Goal: Task Accomplishment & Management: Manage account settings

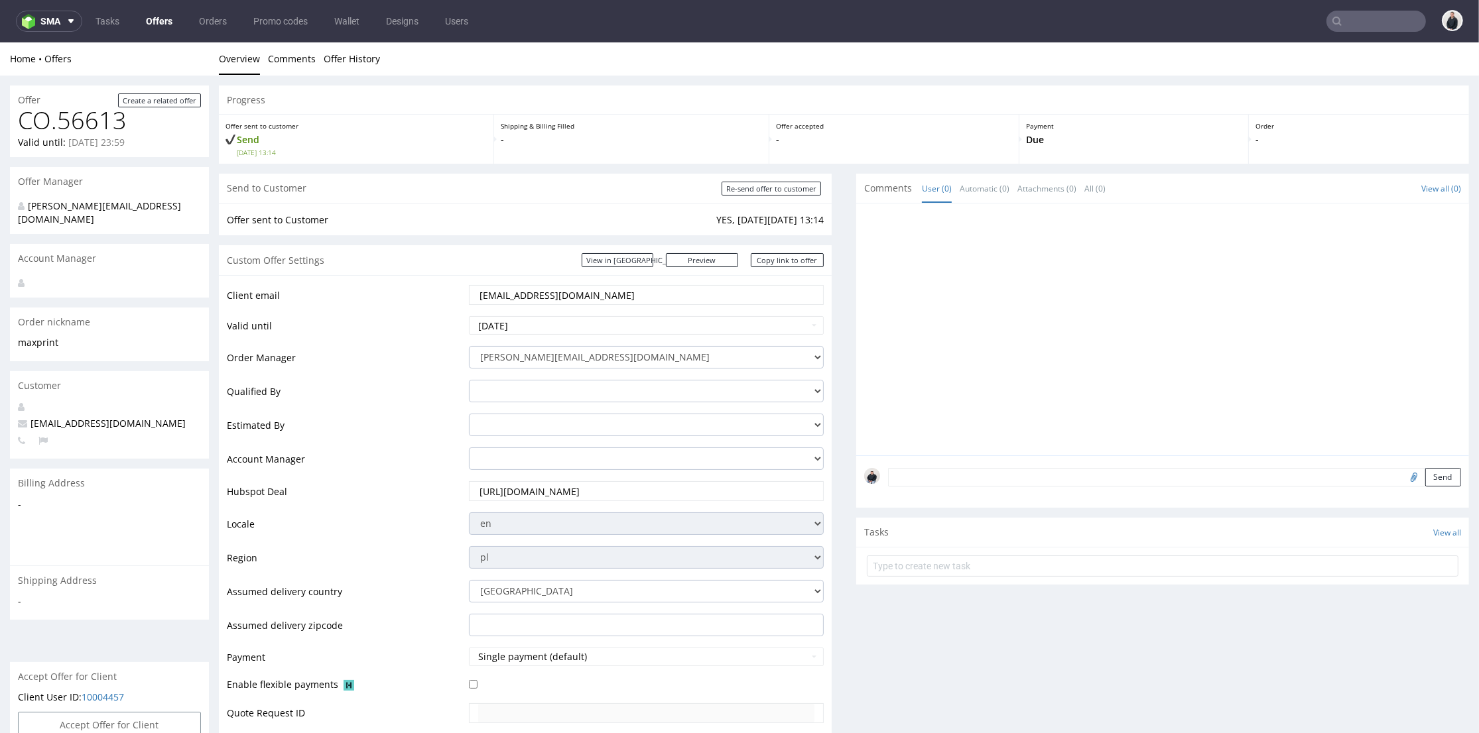
scroll to position [515, 0]
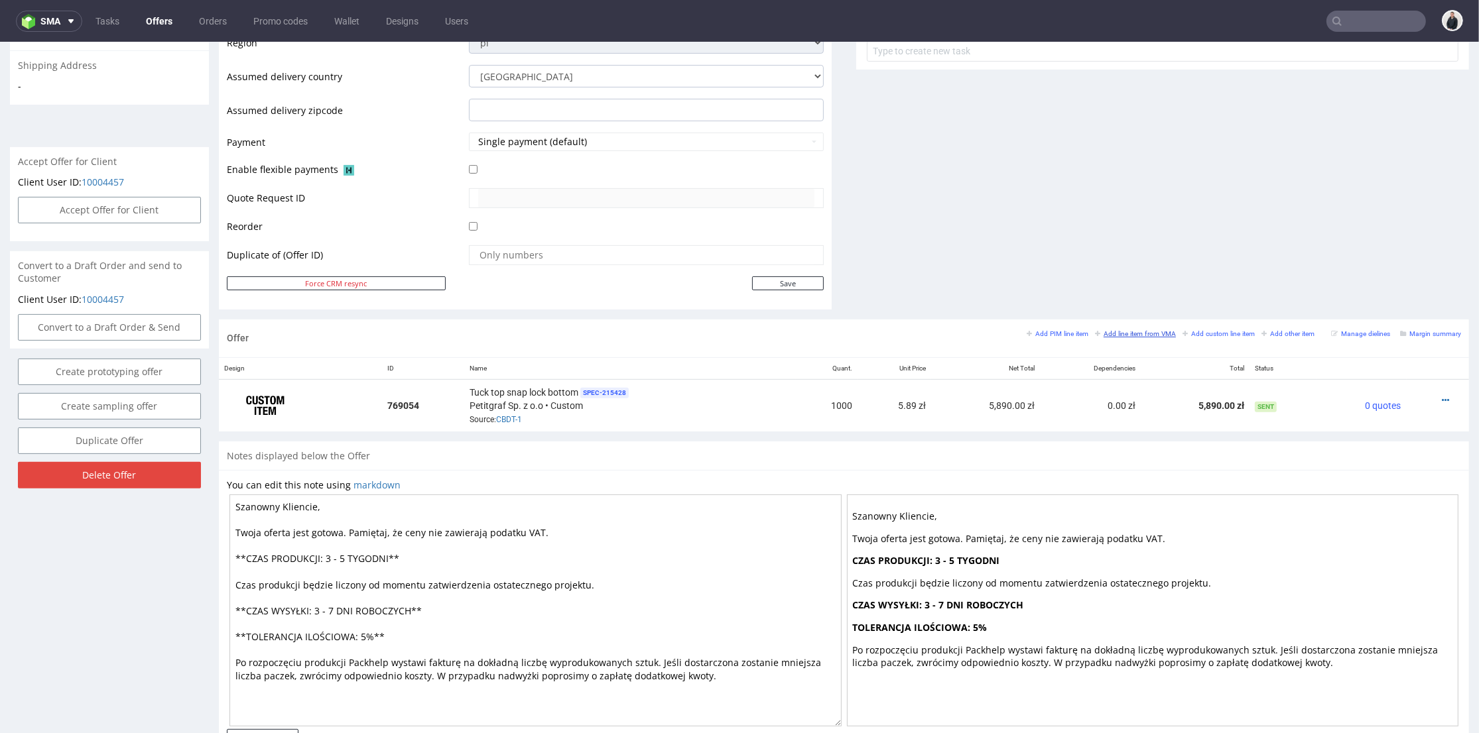
click at [1108, 333] on small "Add line item from VMA" at bounding box center [1135, 333] width 81 height 7
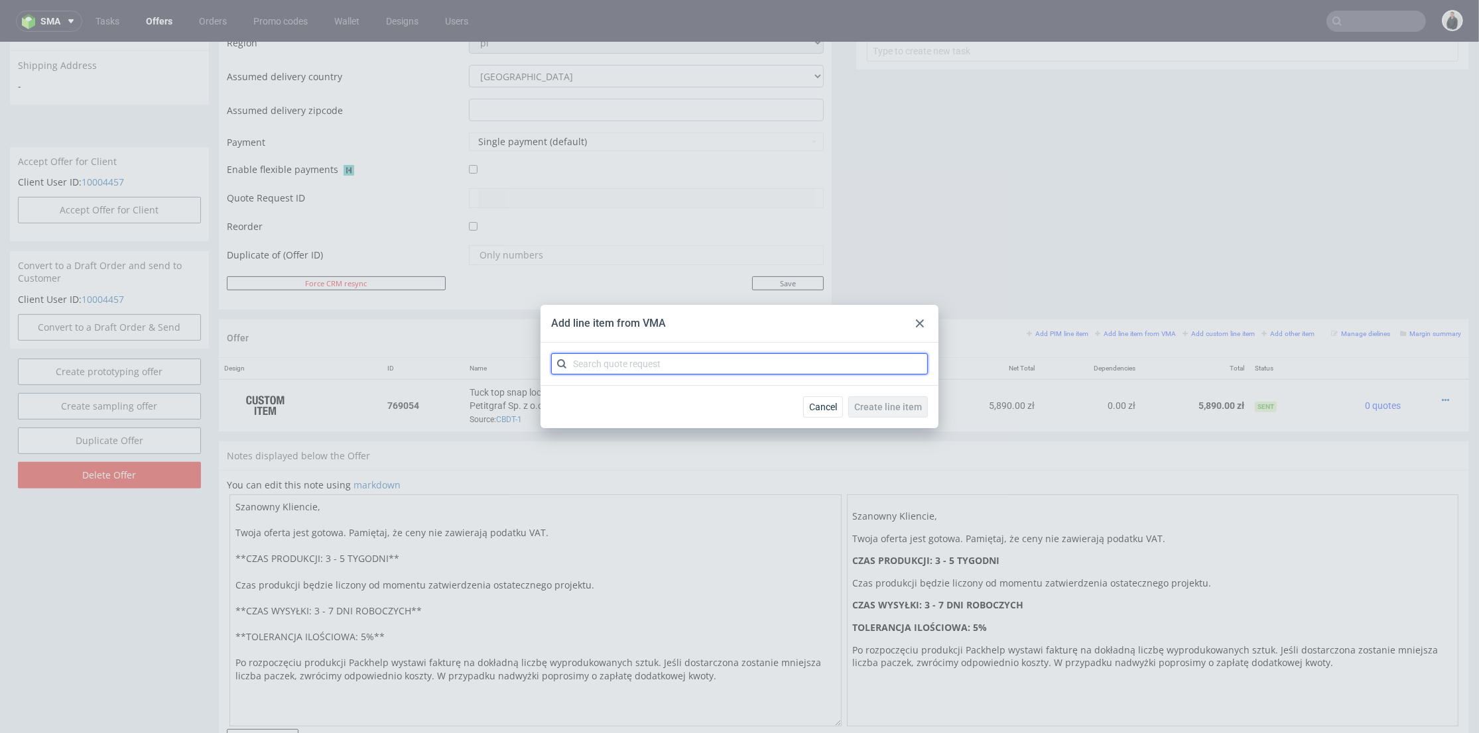
click at [670, 363] on input "text" at bounding box center [739, 363] width 377 height 21
type input "cbfb"
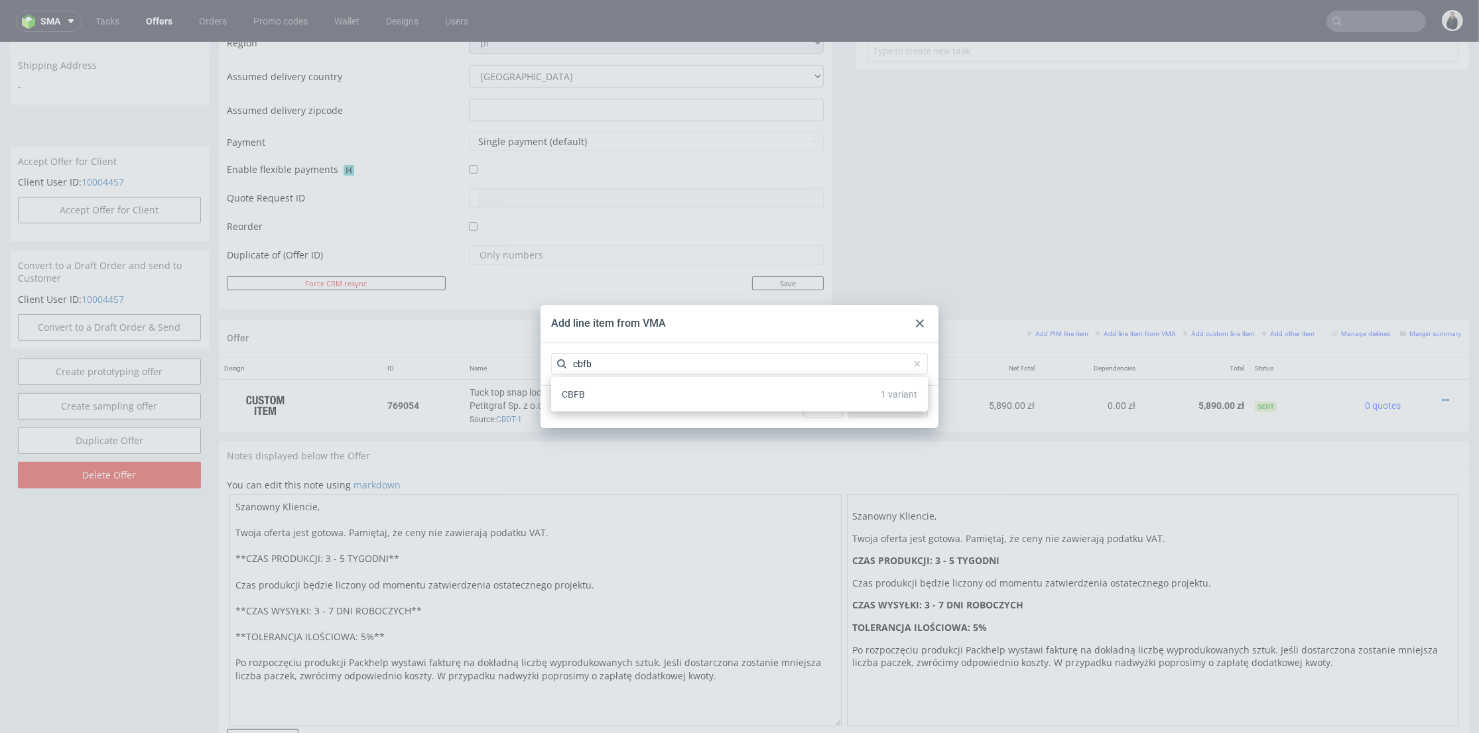
click at [660, 398] on div "CBFB 1 variant" at bounding box center [739, 395] width 366 height 24
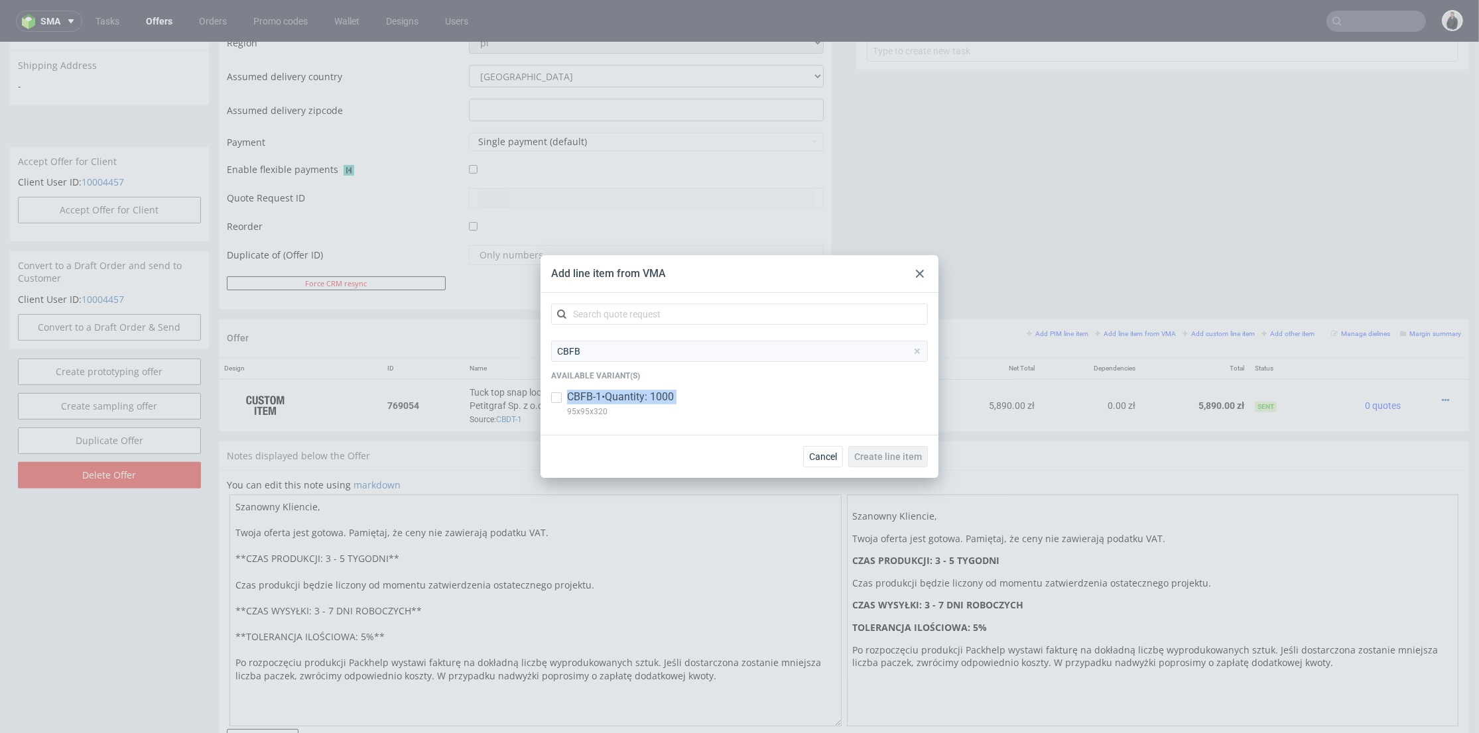
click at [660, 398] on p "CBFB-1 • Quantity: 1000" at bounding box center [620, 397] width 107 height 15
checkbox input "true"
click at [892, 456] on span "Create line item" at bounding box center [888, 456] width 68 height 9
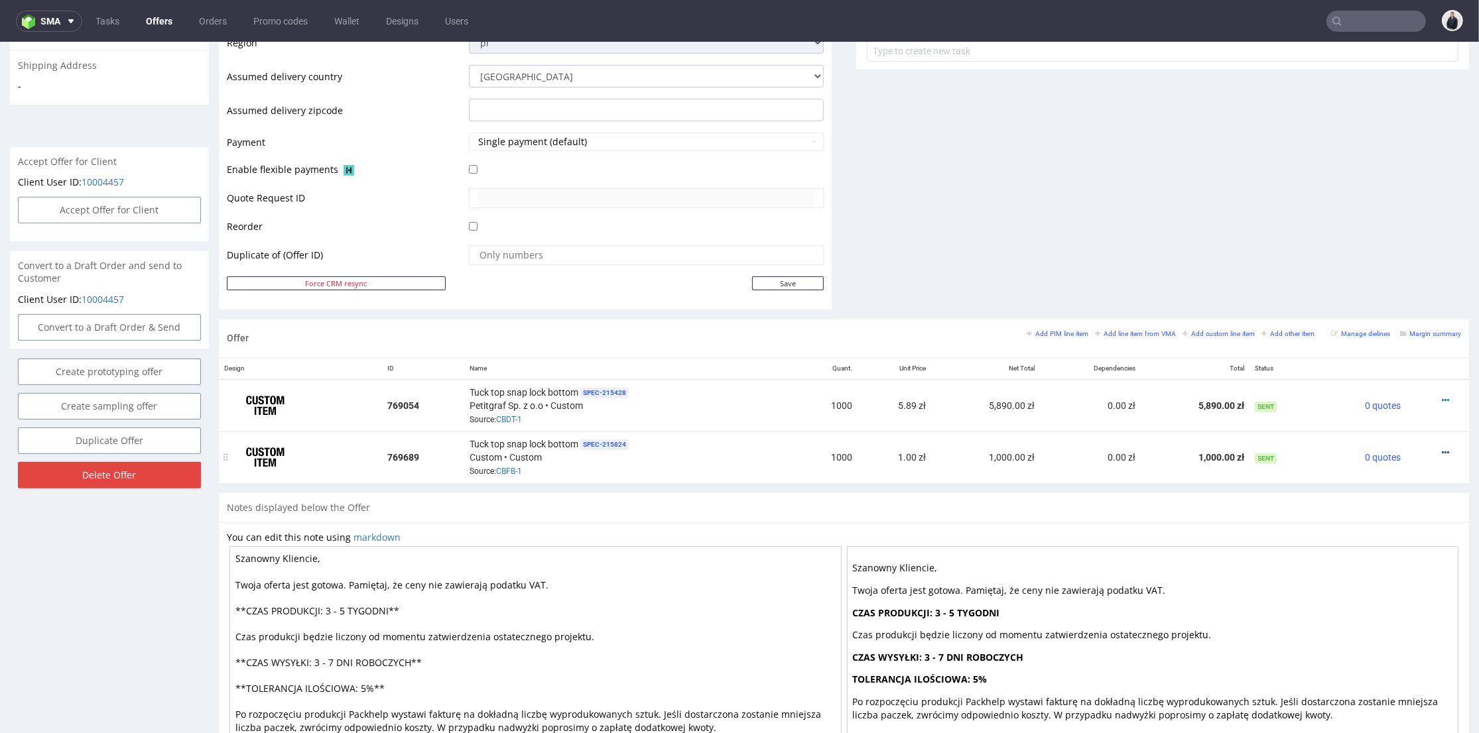
click at [1441, 450] on icon at bounding box center [1444, 452] width 7 height 9
click at [1355, 311] on li "Edit item price" at bounding box center [1380, 304] width 128 height 24
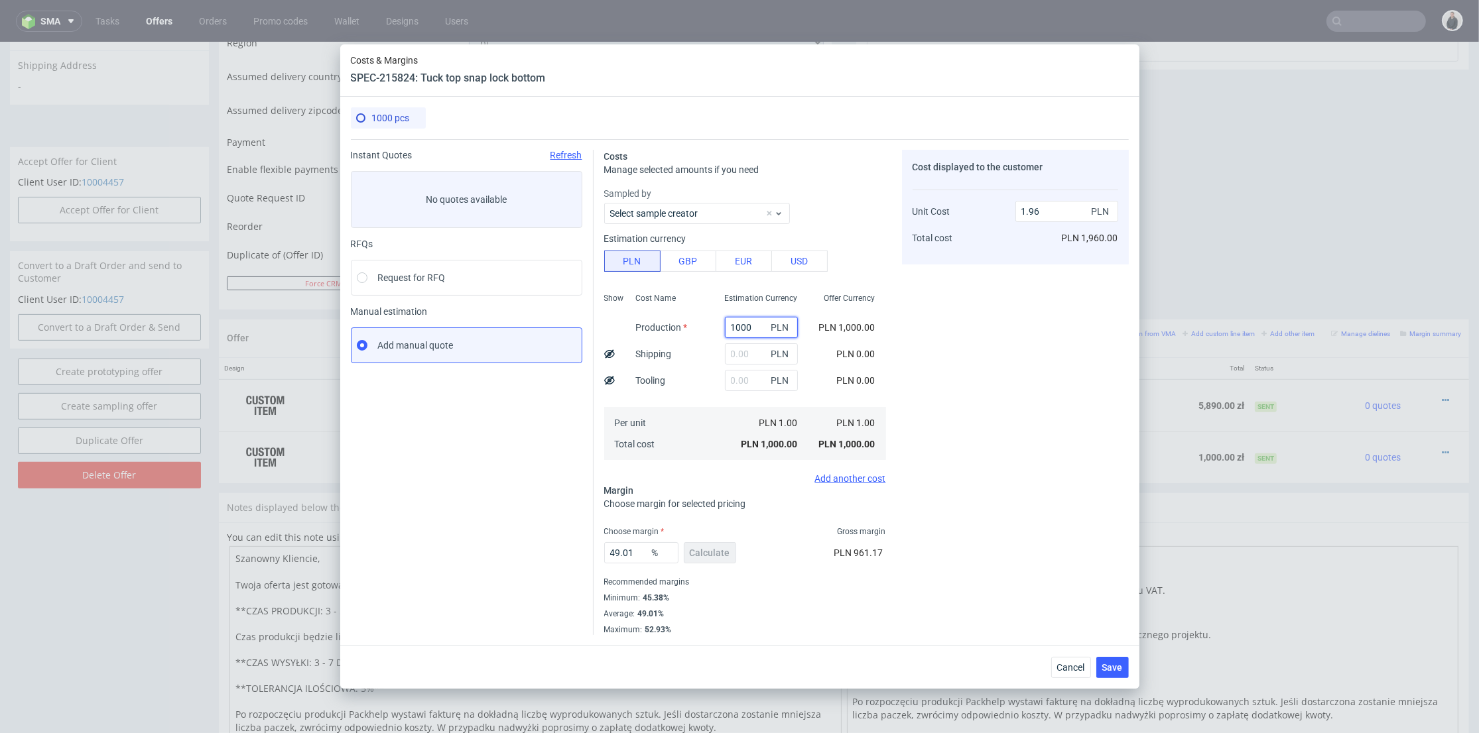
click at [735, 326] on input "1000" at bounding box center [761, 327] width 73 height 21
paste input "491"
type input "4910"
type input "9.63"
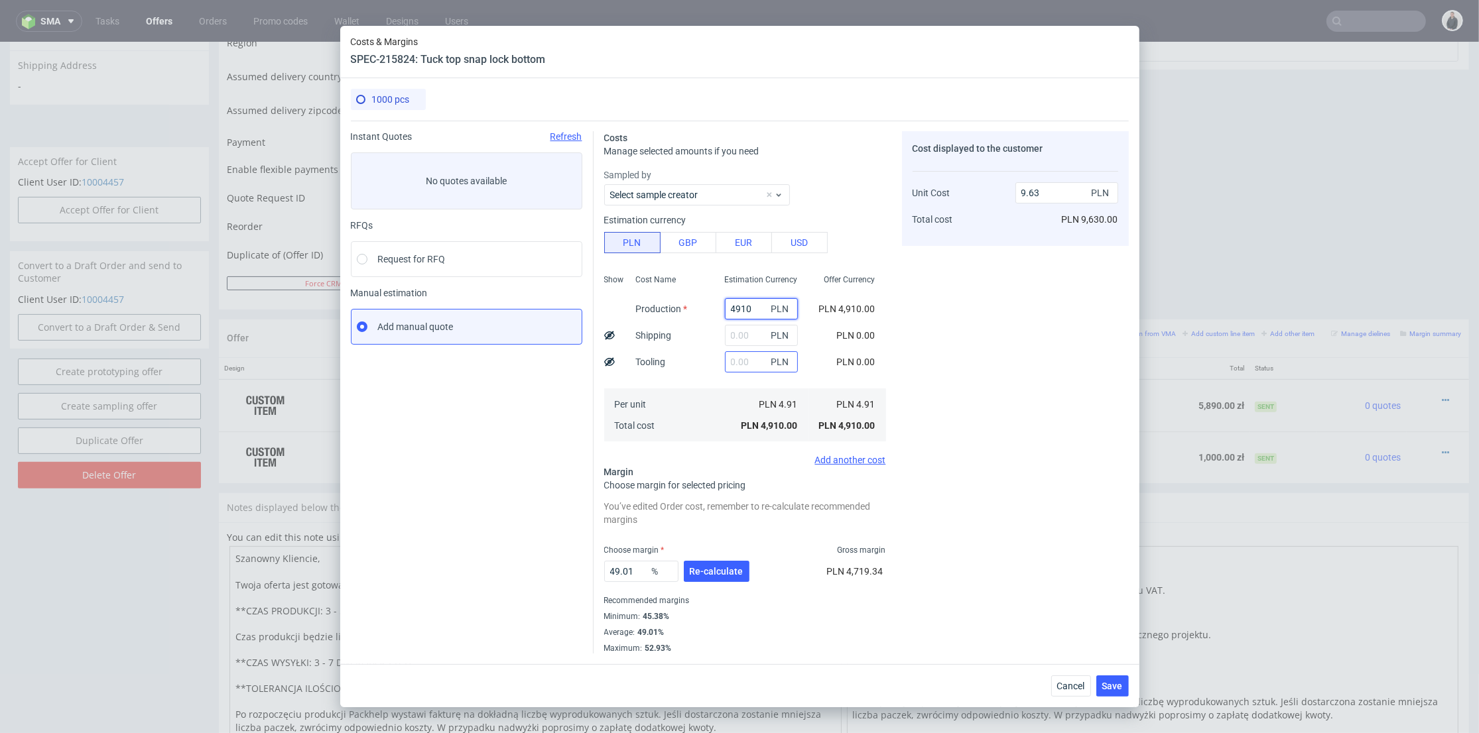
type input "4910"
click at [733, 363] on input "text" at bounding box center [761, 361] width 73 height 21
type input "900"
type input "11.39"
type input "900"
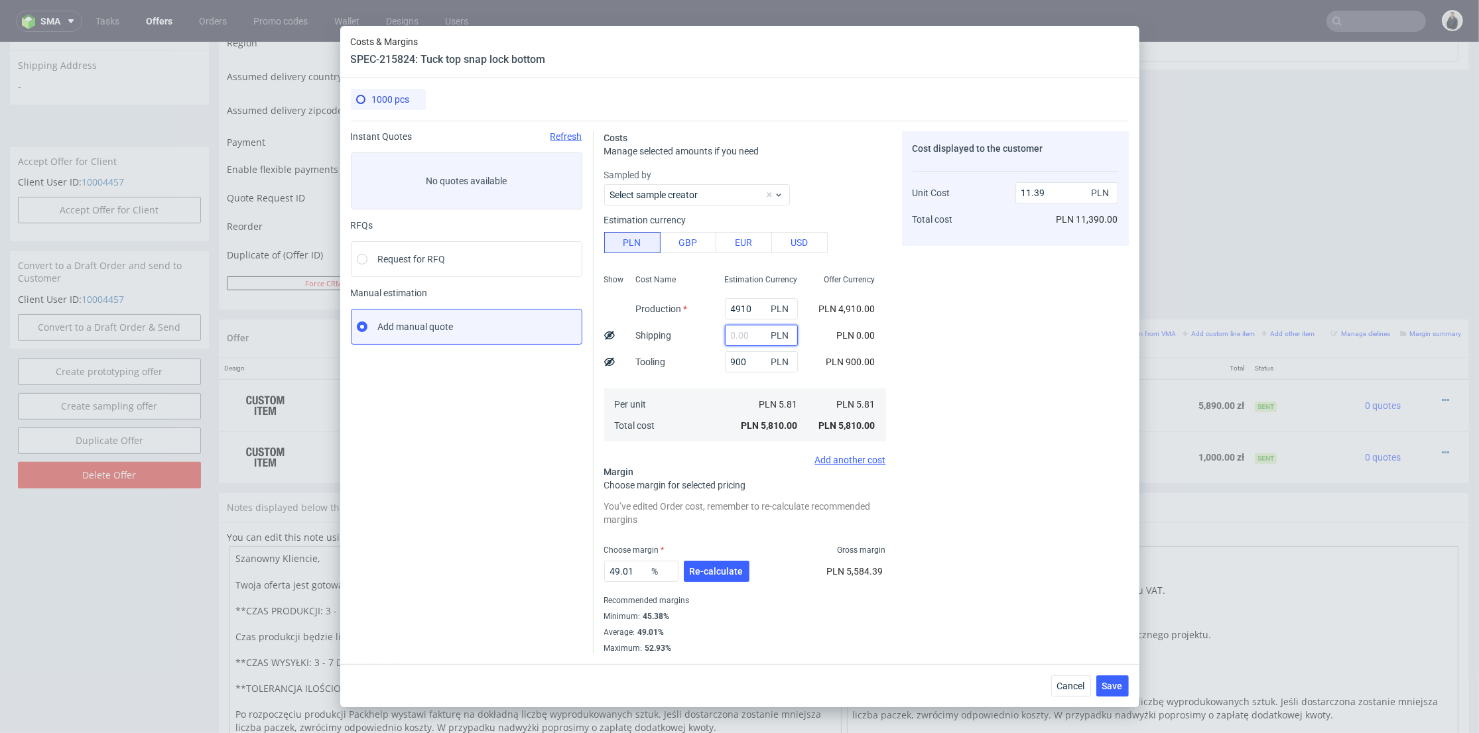
click at [747, 330] on input "text" at bounding box center [761, 335] width 73 height 21
type input "100"
type input "11.59"
type input "100"
click at [698, 378] on div "Cost Name Production Shipping Tooling Per unit Total cost" at bounding box center [669, 356] width 89 height 175
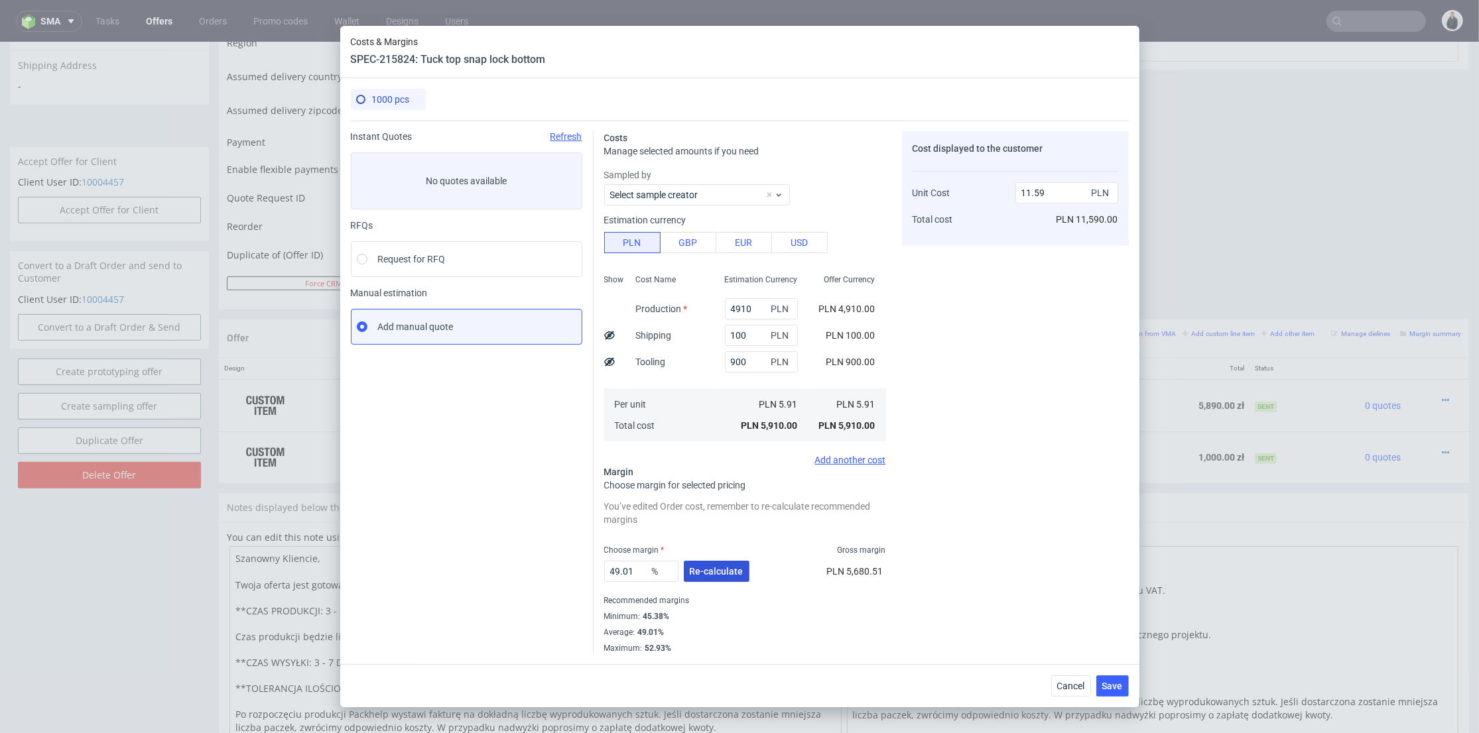
click at [719, 574] on span "Re-calculate" at bounding box center [717, 571] width 54 height 9
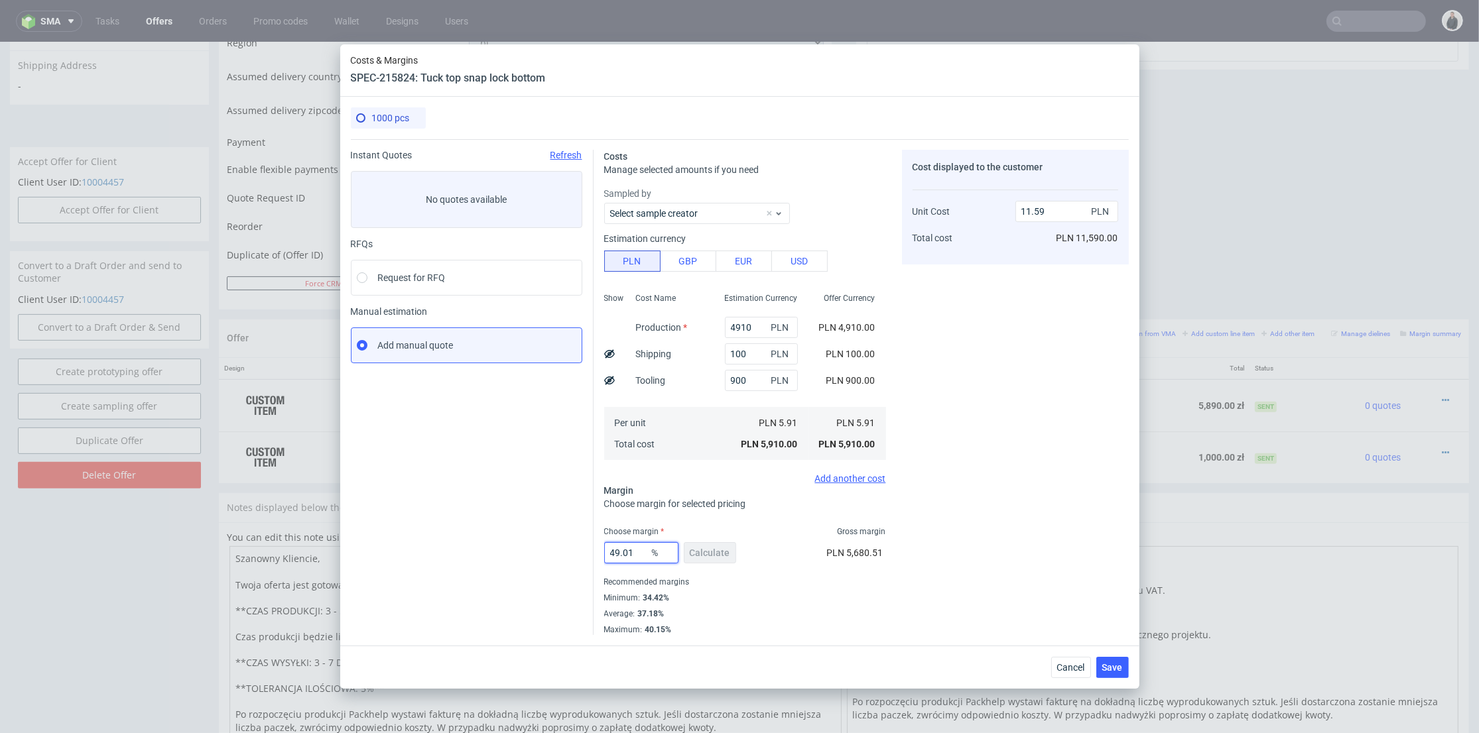
drag, startPoint x: 631, startPoint y: 552, endPoint x: 563, endPoint y: 540, distance: 69.3
click at [545, 540] on div "Instant Quotes Refresh No quotes available RFQs Request for RFQ Manual estimati…" at bounding box center [740, 387] width 778 height 496
type input "35"
type input "9.09"
type input "35"
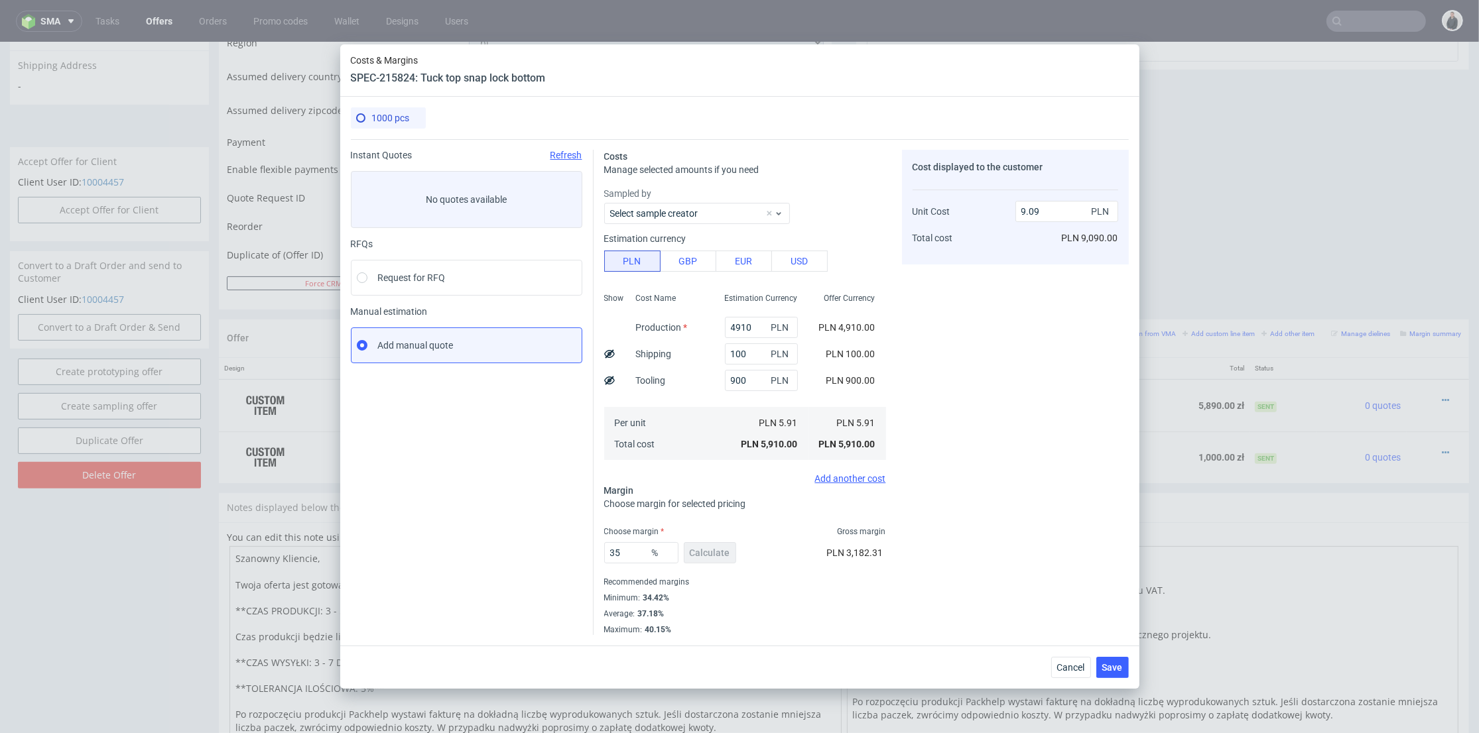
click at [959, 462] on div "Cost displayed to the customer Unit Cost Total cost 9.09 PLN PLN 9,090.00" at bounding box center [1015, 392] width 227 height 485
click at [1111, 670] on span "Save" at bounding box center [1112, 667] width 21 height 9
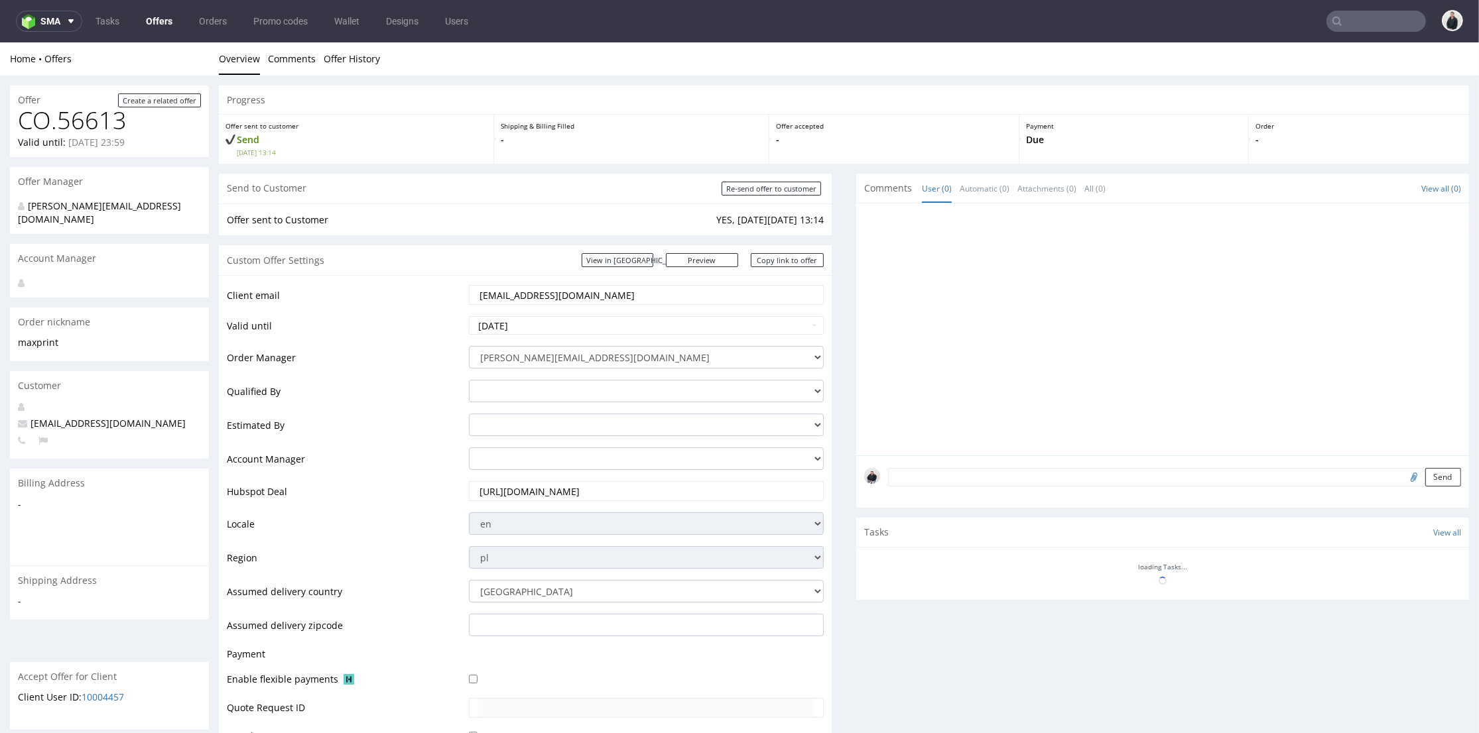
scroll to position [402, 0]
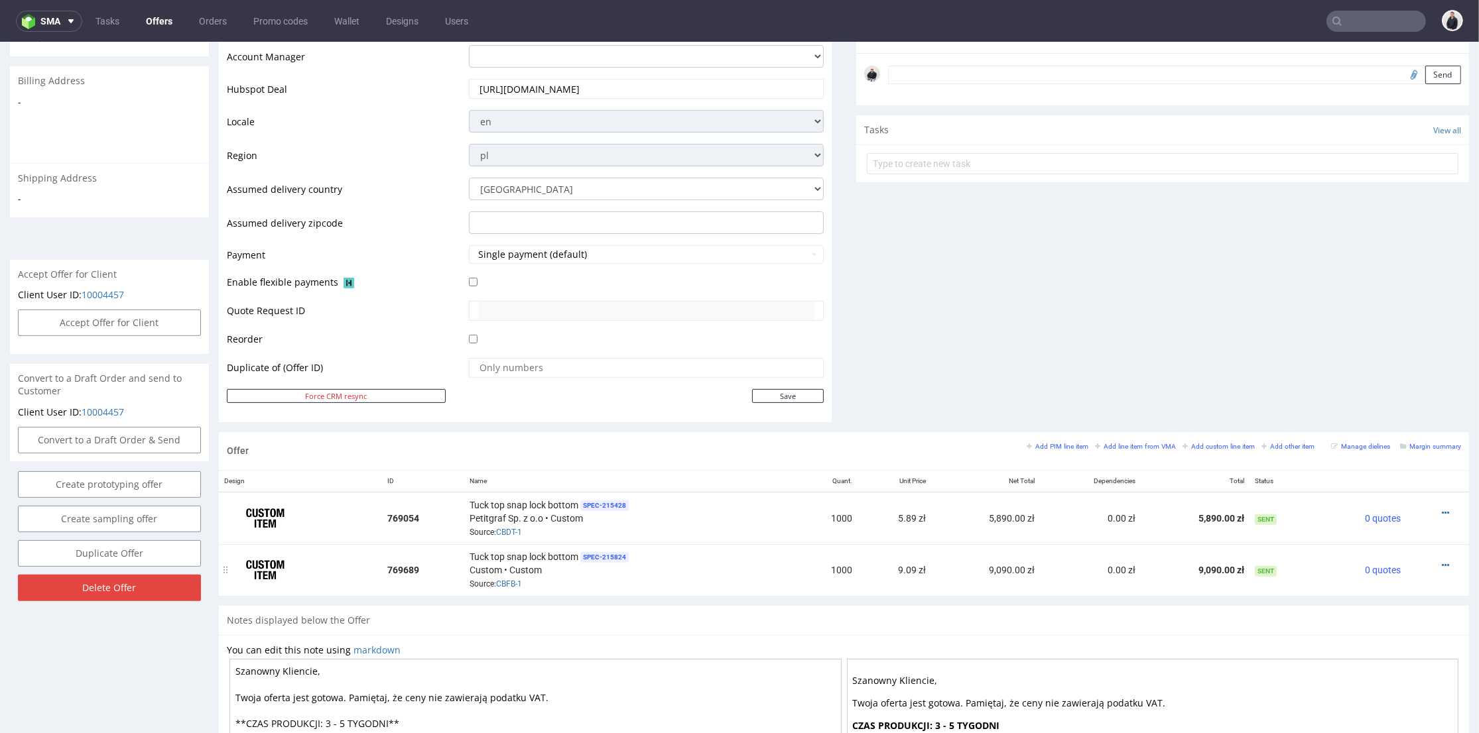
click at [1441, 564] on icon at bounding box center [1444, 565] width 7 height 9
click at [1368, 396] on span "Edit item specification" at bounding box center [1385, 393] width 107 height 13
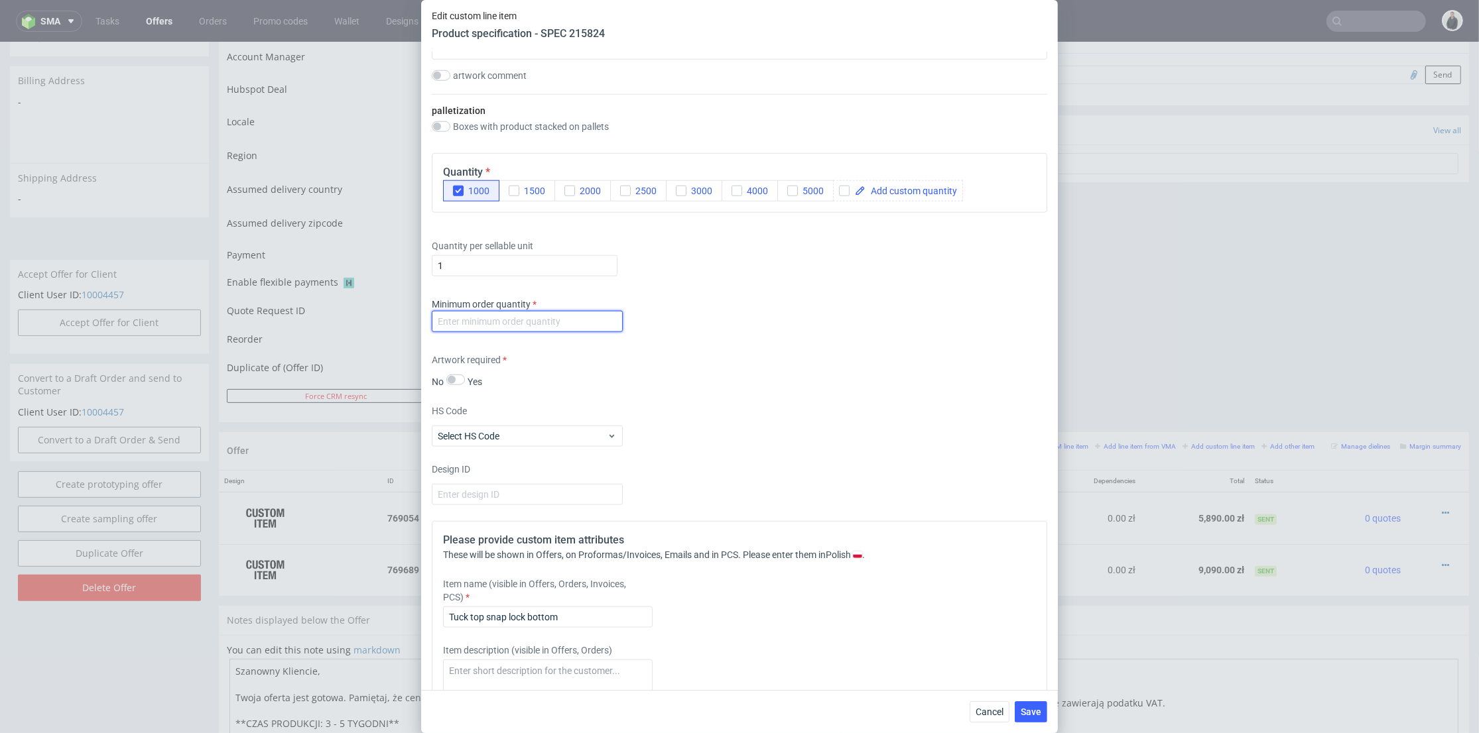
click at [563, 326] on input "number" at bounding box center [527, 321] width 191 height 21
type input "1"
click at [709, 345] on div "Supplier Marex Technical specification Instant price RFQ type name corrugated c…" at bounding box center [739, 371] width 637 height 638
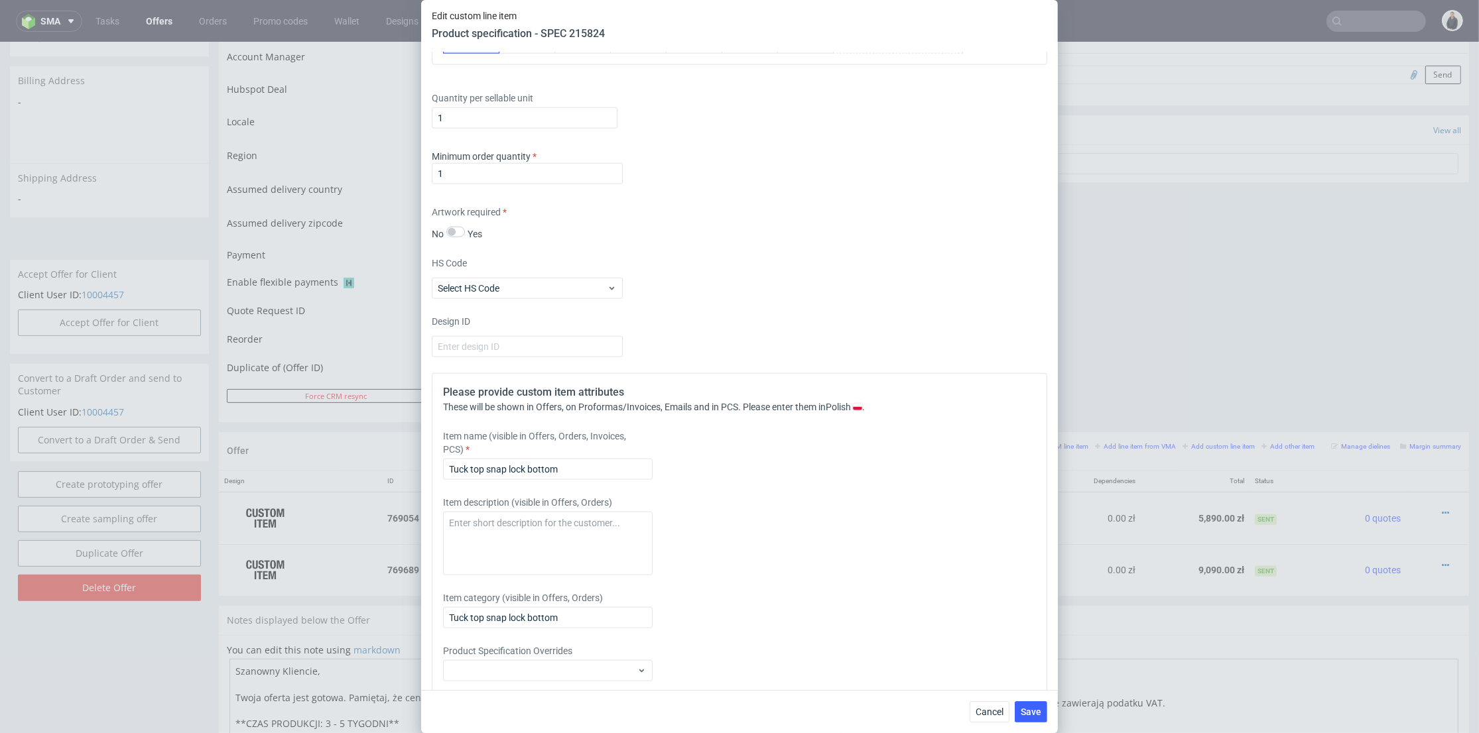
scroll to position [2039, 0]
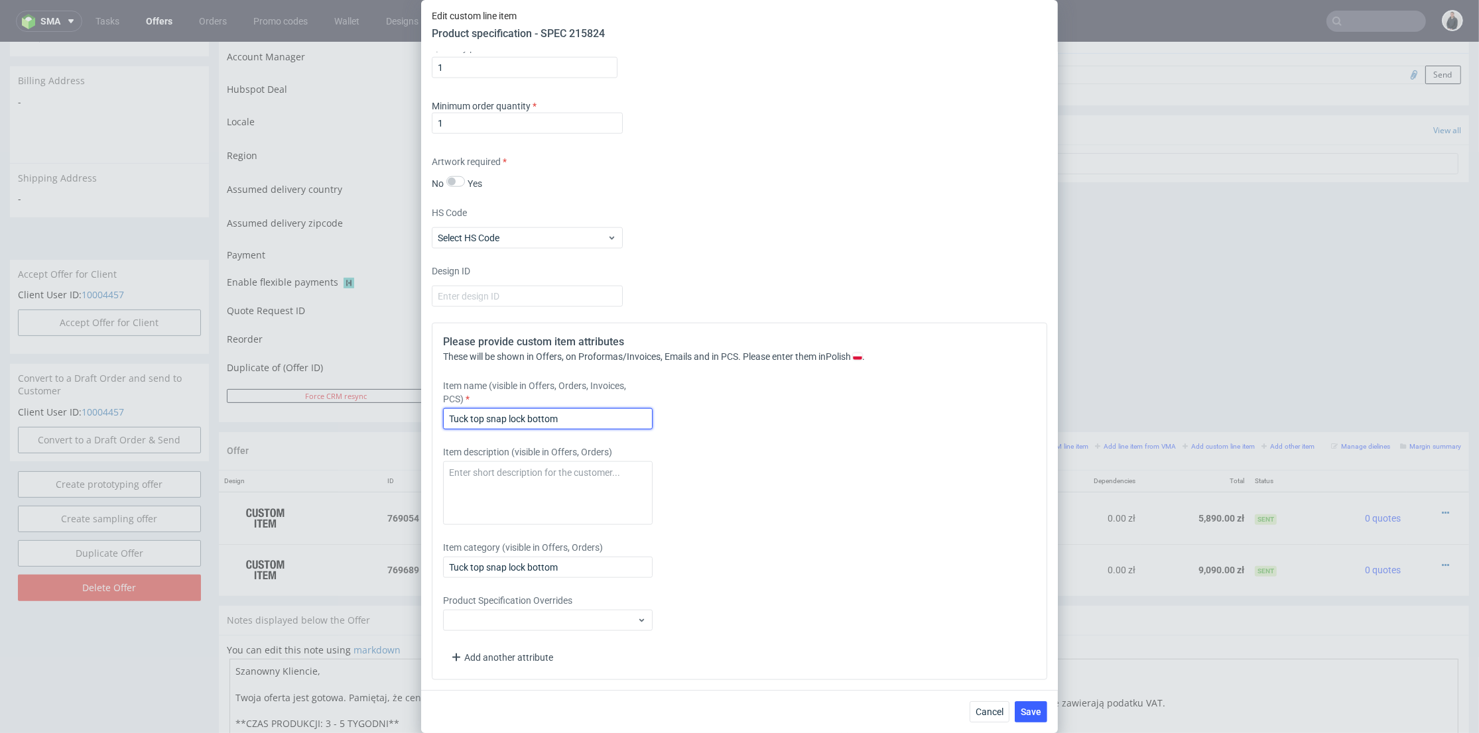
click at [606, 411] on input "Tuck top snap lock bottom" at bounding box center [548, 418] width 210 height 21
drag, startPoint x: 583, startPoint y: 416, endPoint x: 430, endPoint y: 419, distance: 153.2
click at [430, 419] on div "Supplier Marex Technical specification Instant price RFQ type name corrugated c…" at bounding box center [739, 371] width 637 height 638
type input "F215"
click at [739, 410] on div "Item name (visible in Offers, Orders, Invoices, PCS) F215" at bounding box center [663, 404] width 440 height 50
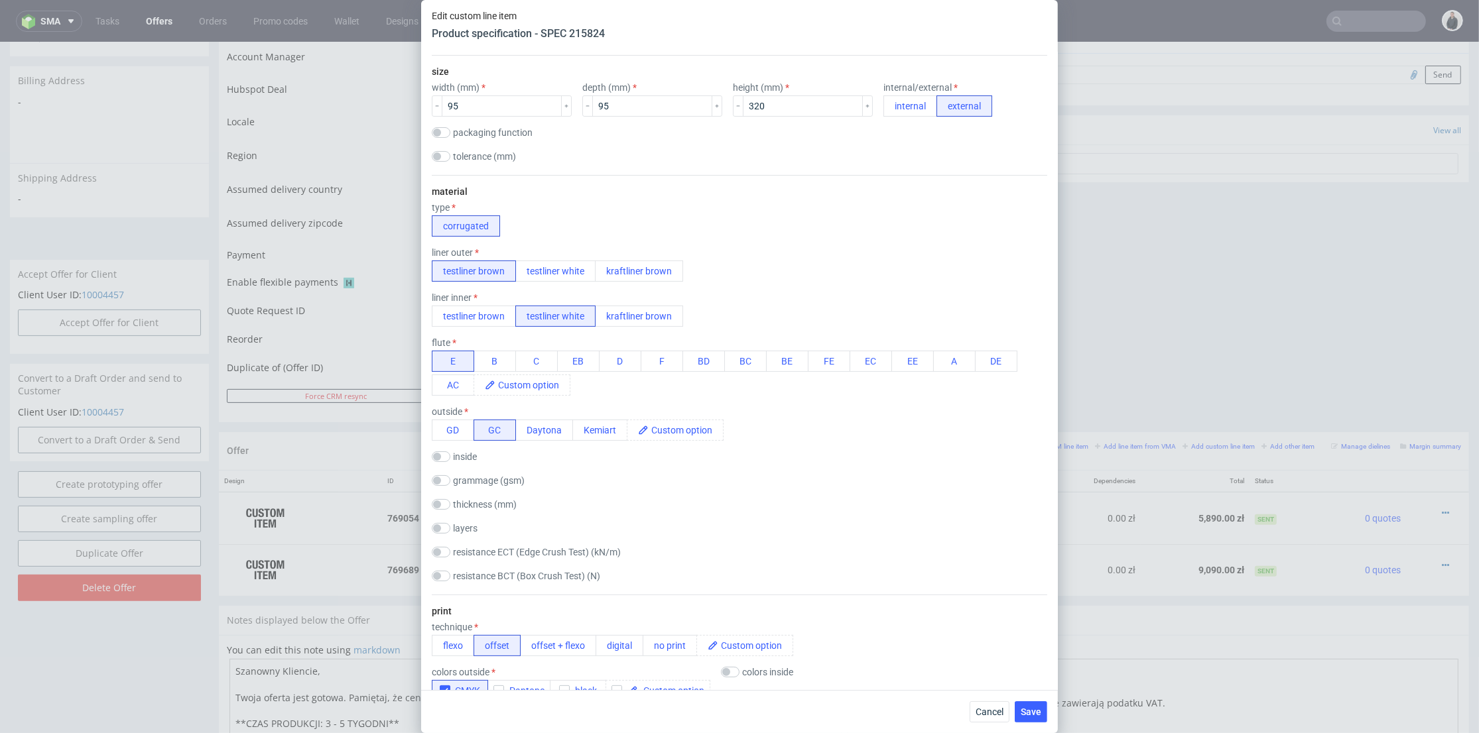
scroll to position [0, 0]
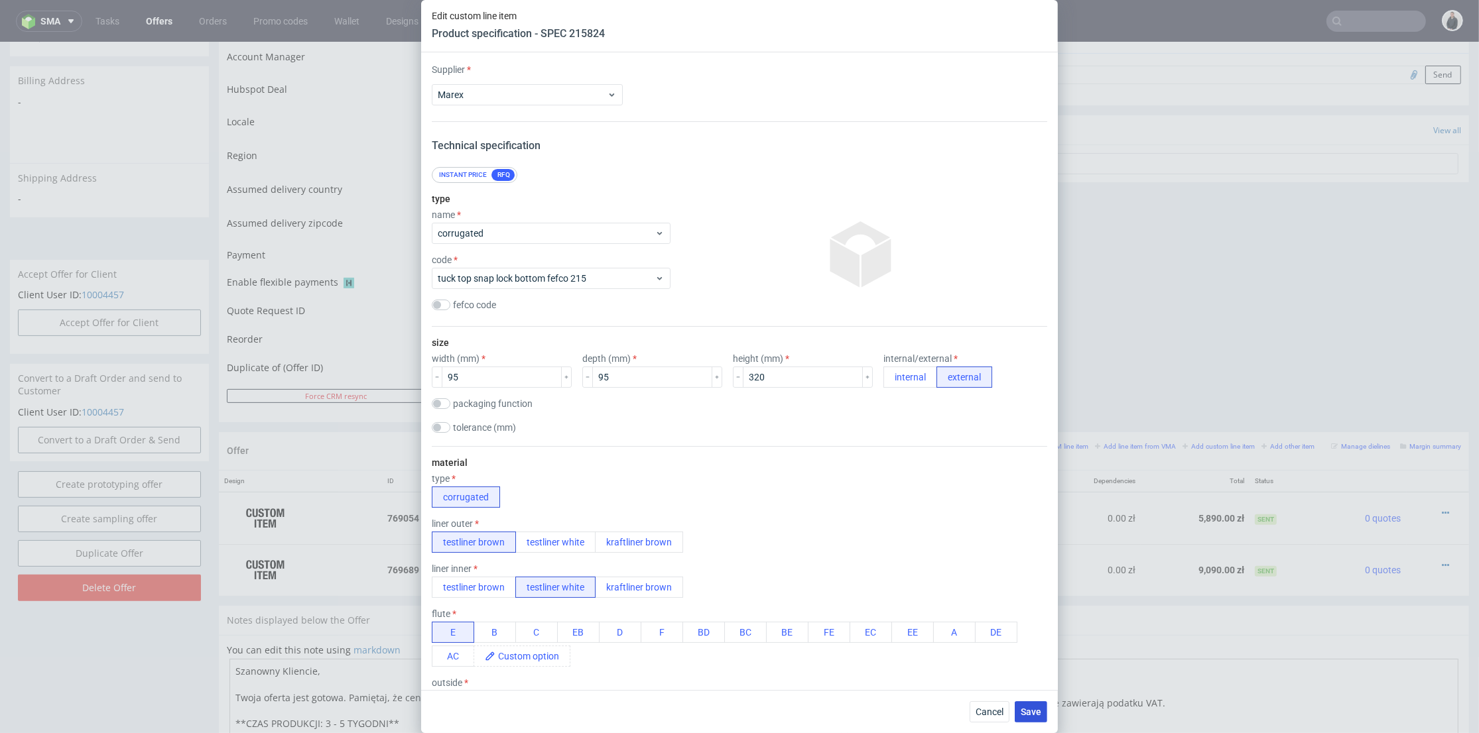
click at [1024, 703] on button "Save" at bounding box center [1030, 711] width 32 height 21
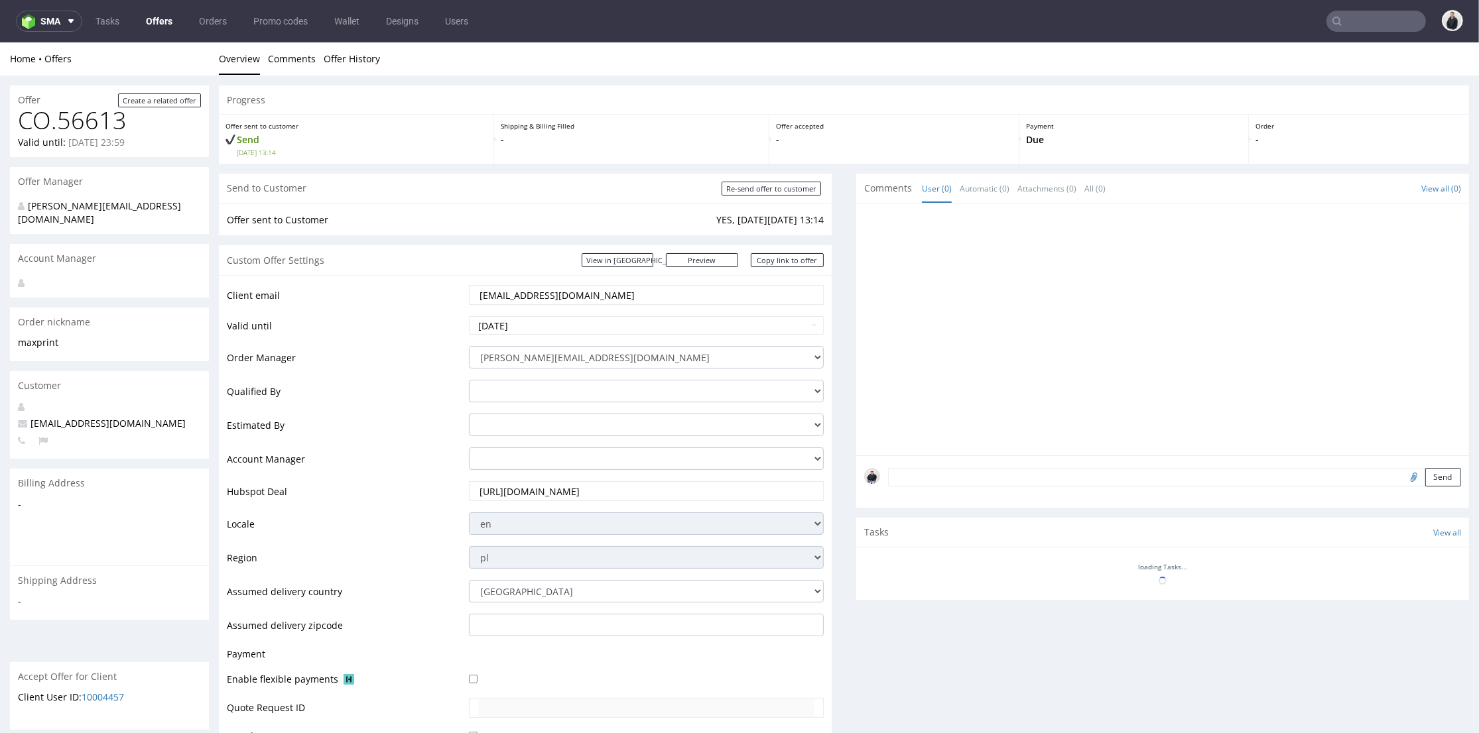
scroll to position [515, 0]
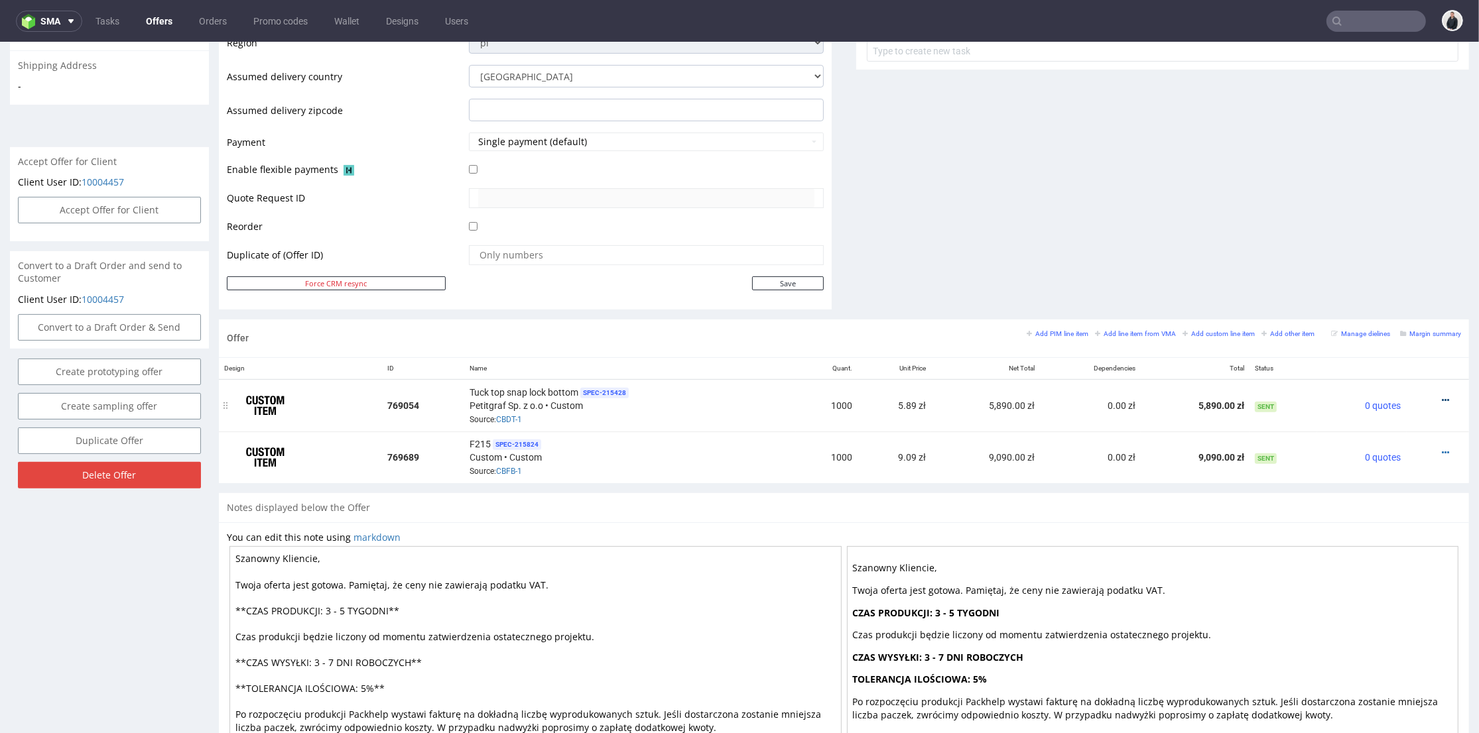
click at [1441, 397] on icon at bounding box center [1444, 400] width 7 height 9
click at [1404, 352] on span "Hide item from customer" at bounding box center [1384, 348] width 110 height 13
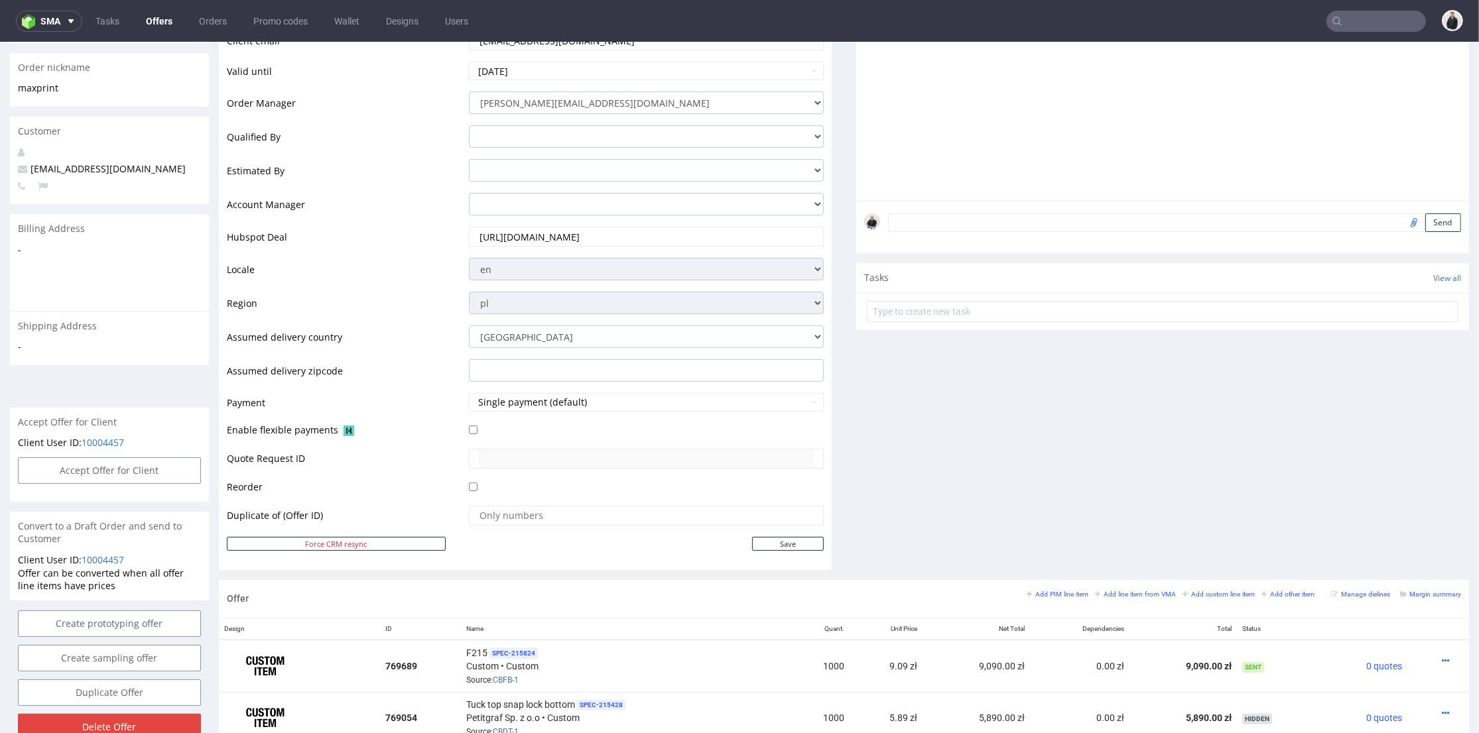
scroll to position [0, 0]
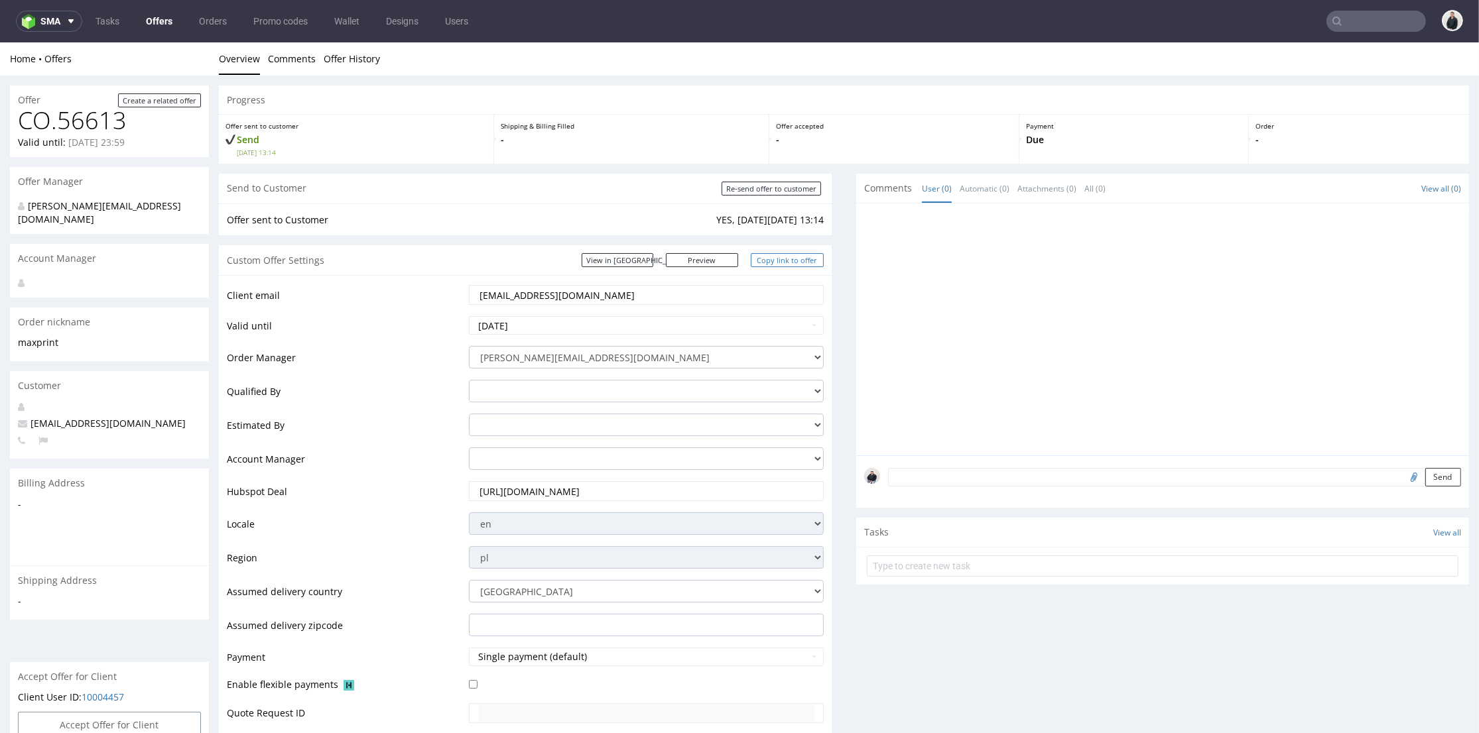
click at [786, 259] on link "Copy link to offer" at bounding box center [787, 260] width 73 height 14
click at [775, 188] on input "Re-send offer to customer" at bounding box center [770, 189] width 99 height 14
type input "In progress..."
click at [706, 261] on link "Preview" at bounding box center [702, 260] width 73 height 14
click at [789, 266] on link "Copy link to offer" at bounding box center [787, 260] width 73 height 14
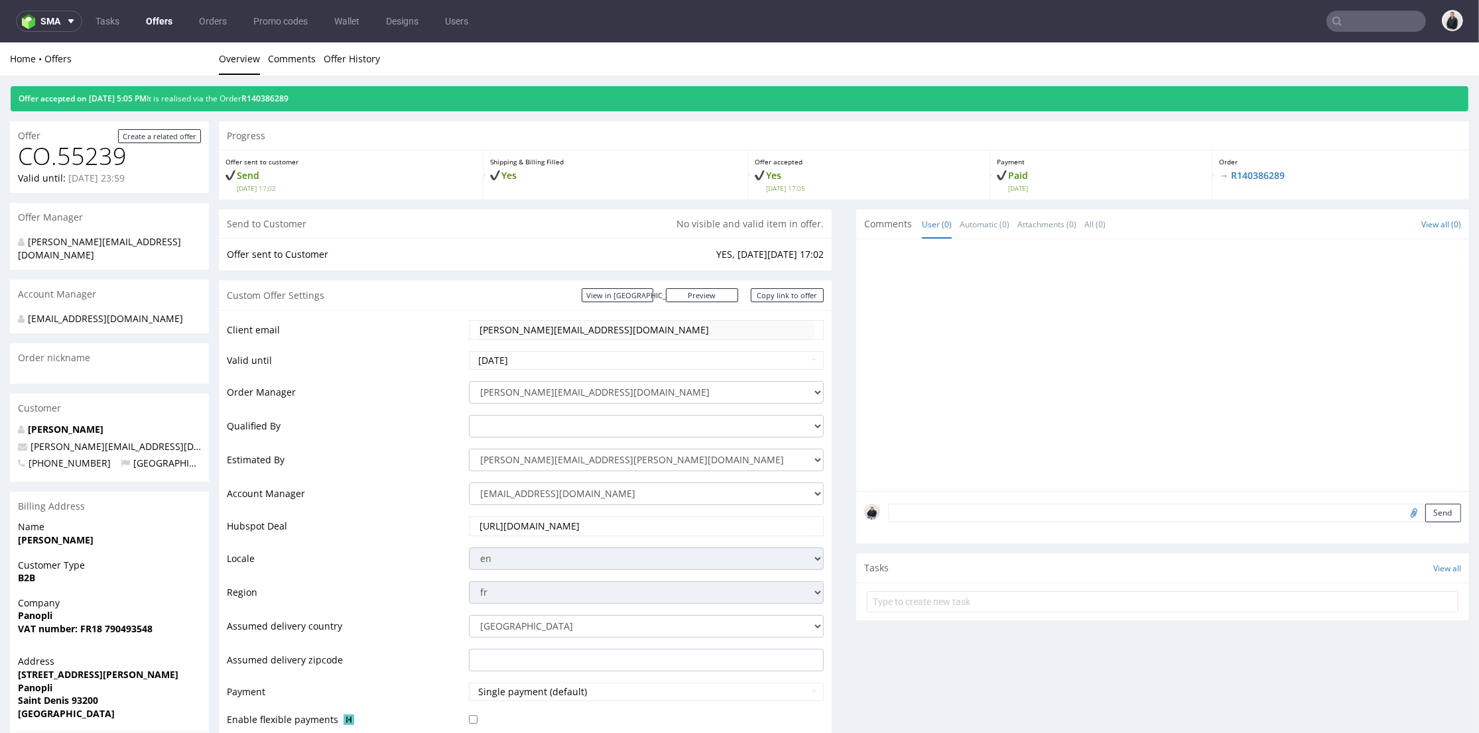
click at [158, 16] on link "Offers" at bounding box center [159, 21] width 42 height 21
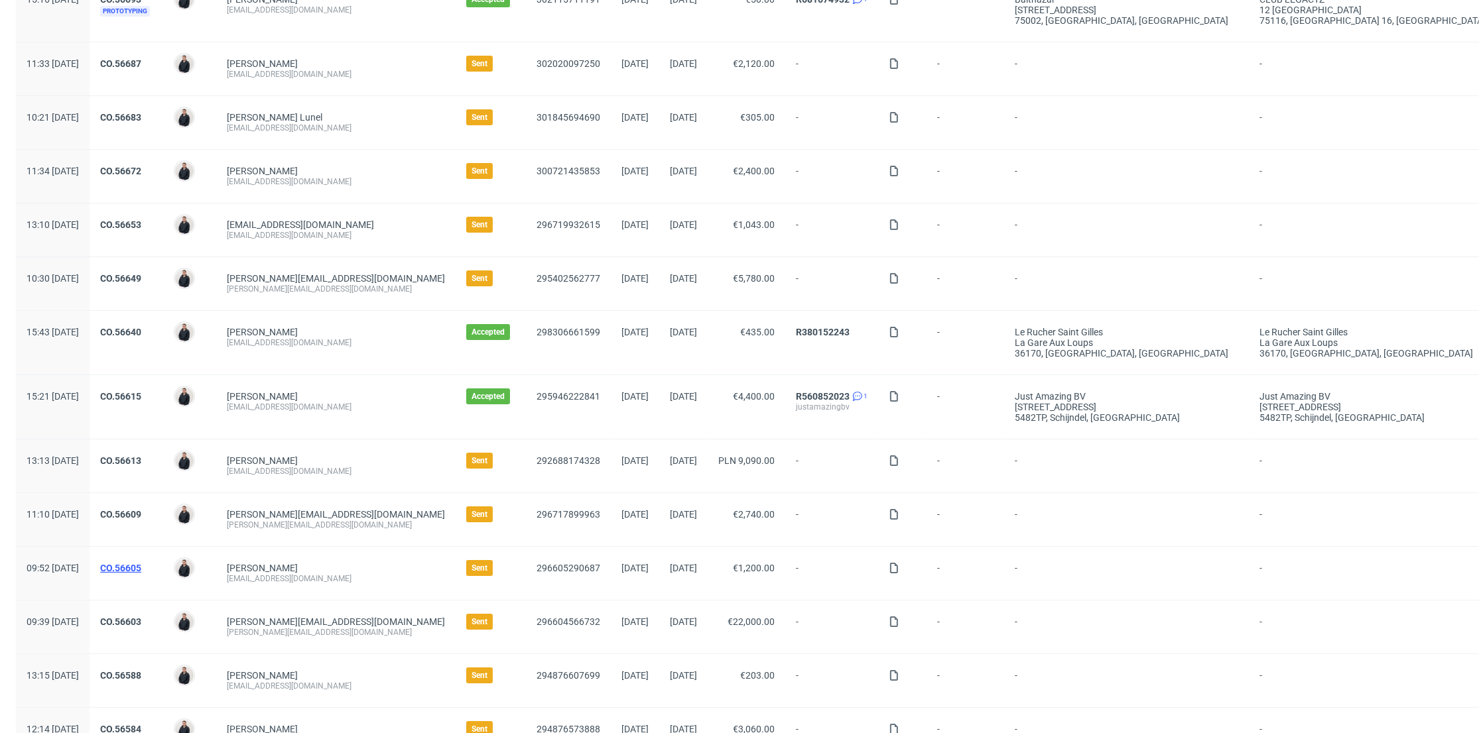
click at [141, 566] on link "CO.56605" at bounding box center [120, 568] width 41 height 11
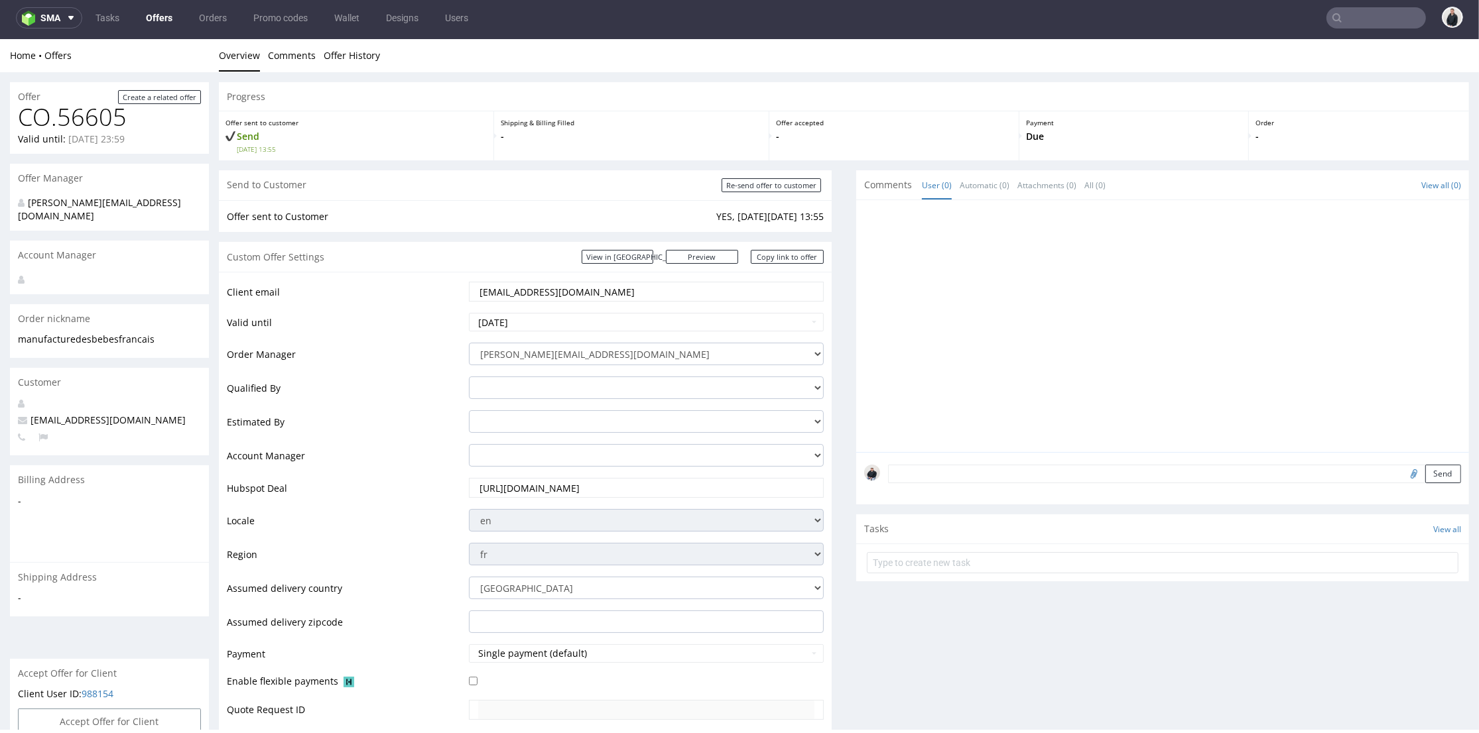
scroll to position [442, 0]
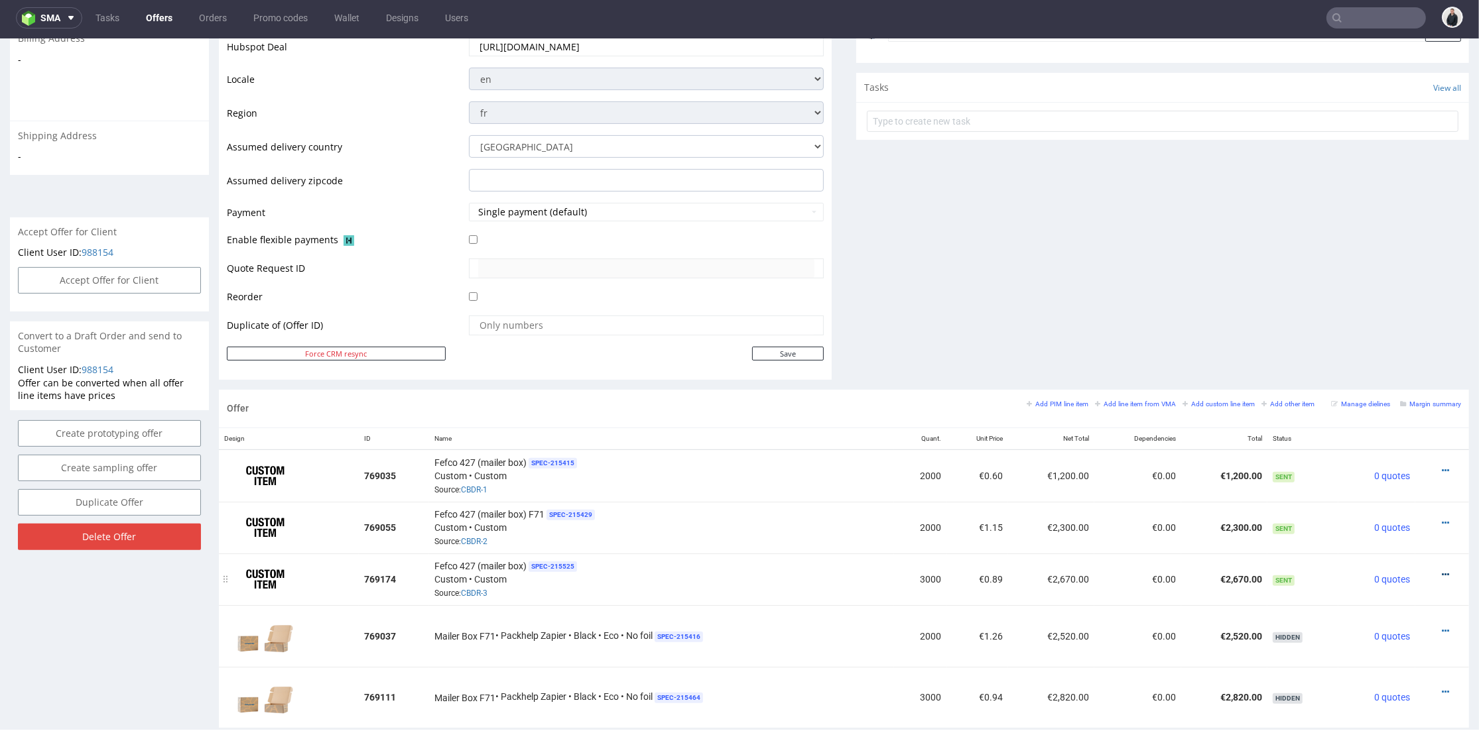
click at [1441, 574] on icon at bounding box center [1444, 574] width 7 height 9
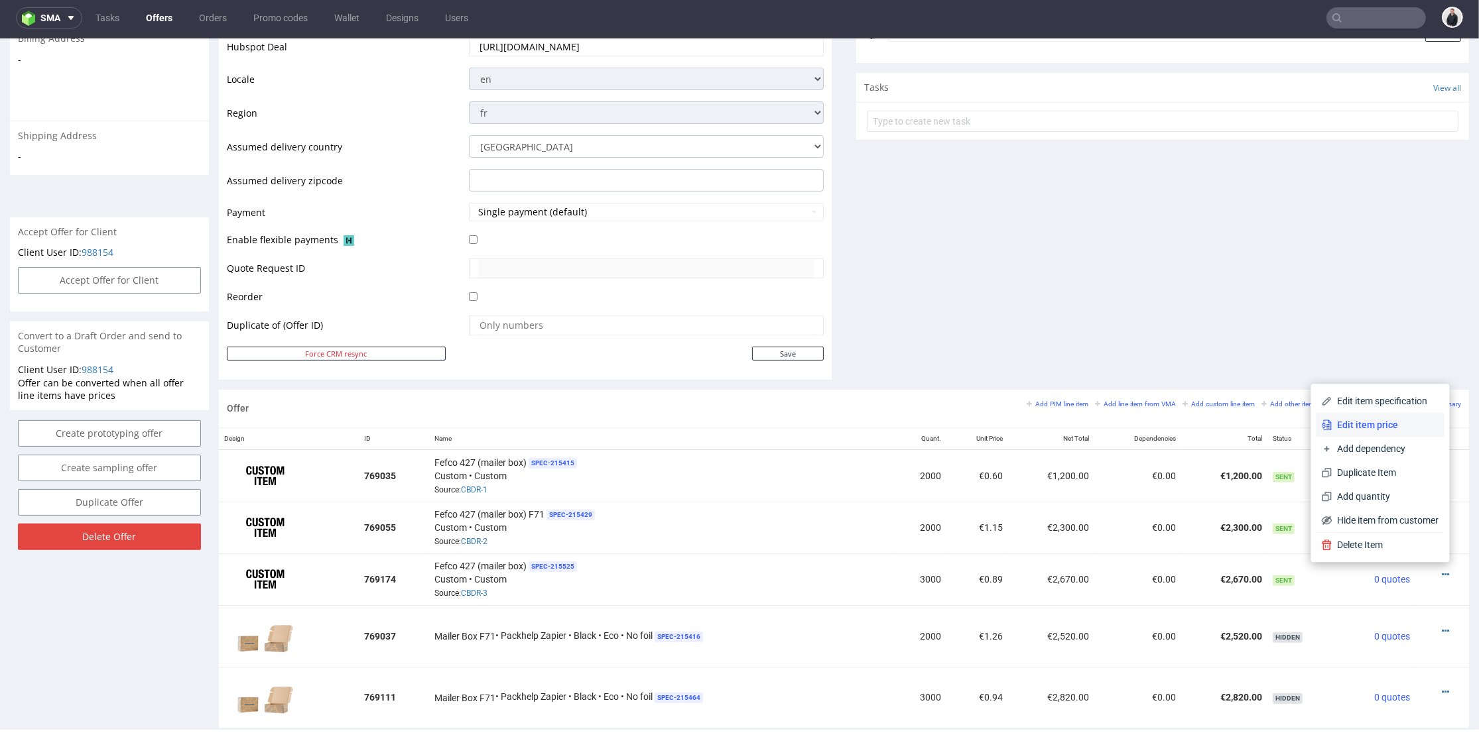
click at [1388, 424] on span "Edit item price" at bounding box center [1385, 424] width 107 height 13
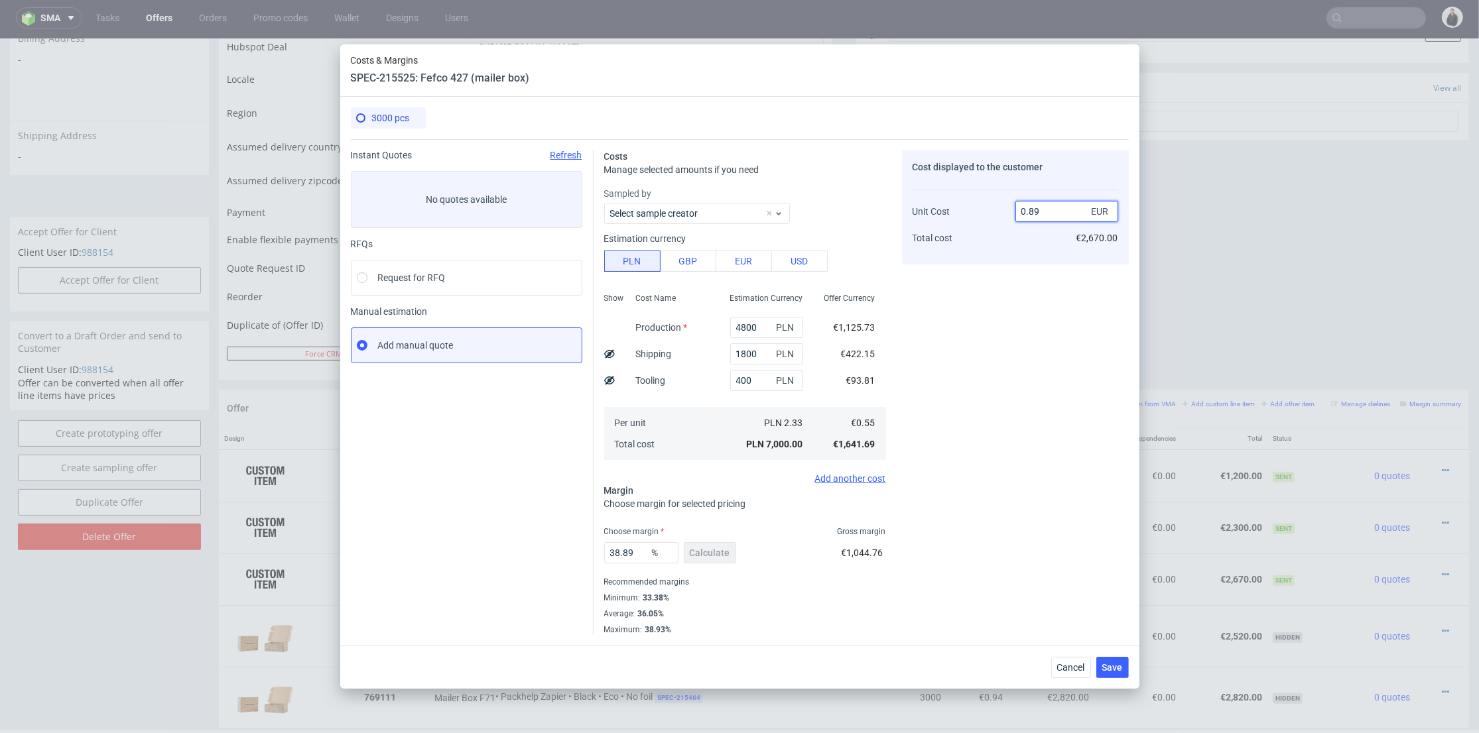
drag, startPoint x: 1033, startPoint y: 211, endPoint x: 1044, endPoint y: 213, distance: 10.8
click at [1043, 212] on input "0.89" at bounding box center [1066, 211] width 103 height 21
type input "0.80"
click at [1020, 307] on div "Cost displayed to the customer Unit Cost Total cost 0.80 EUR €2,670.00" at bounding box center [1015, 392] width 227 height 485
type input "31.24999999999999"
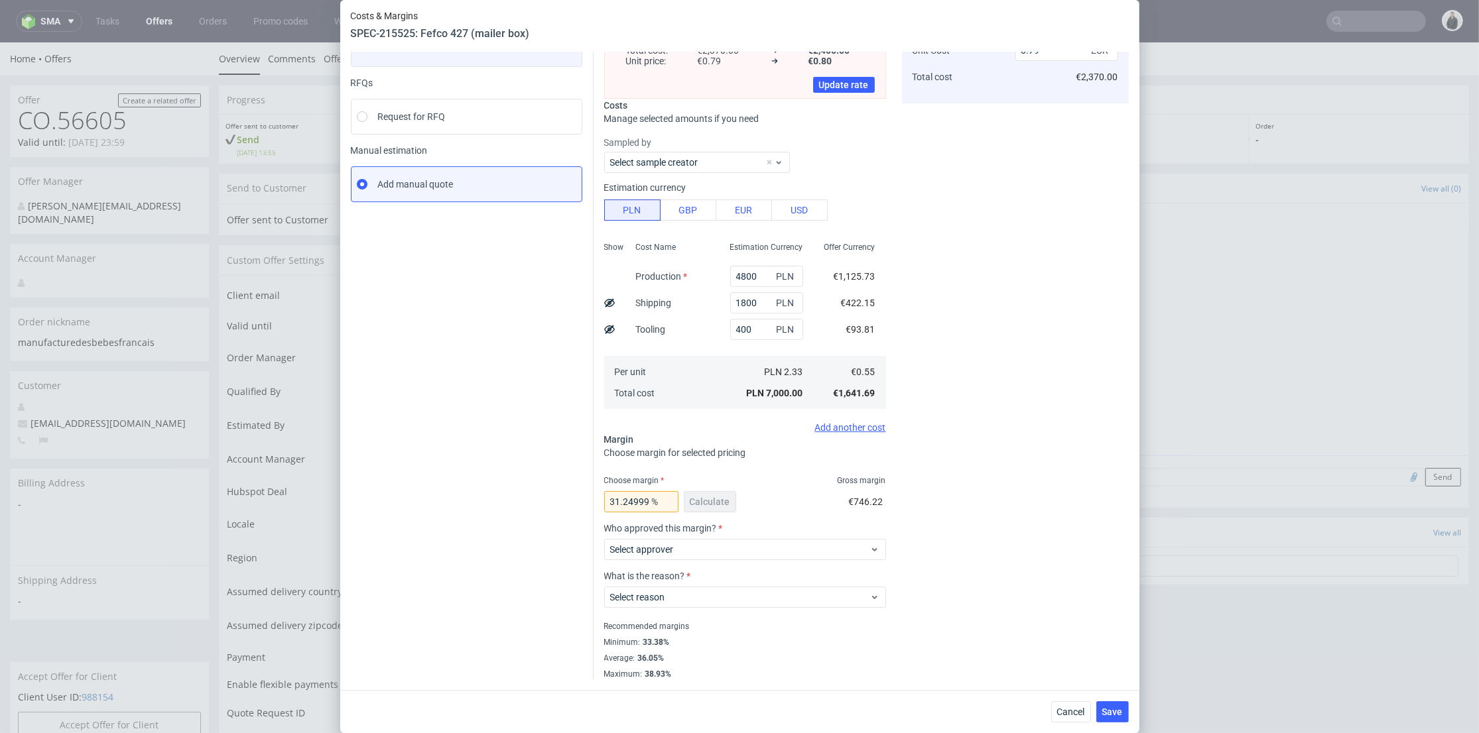
scroll to position [0, 0]
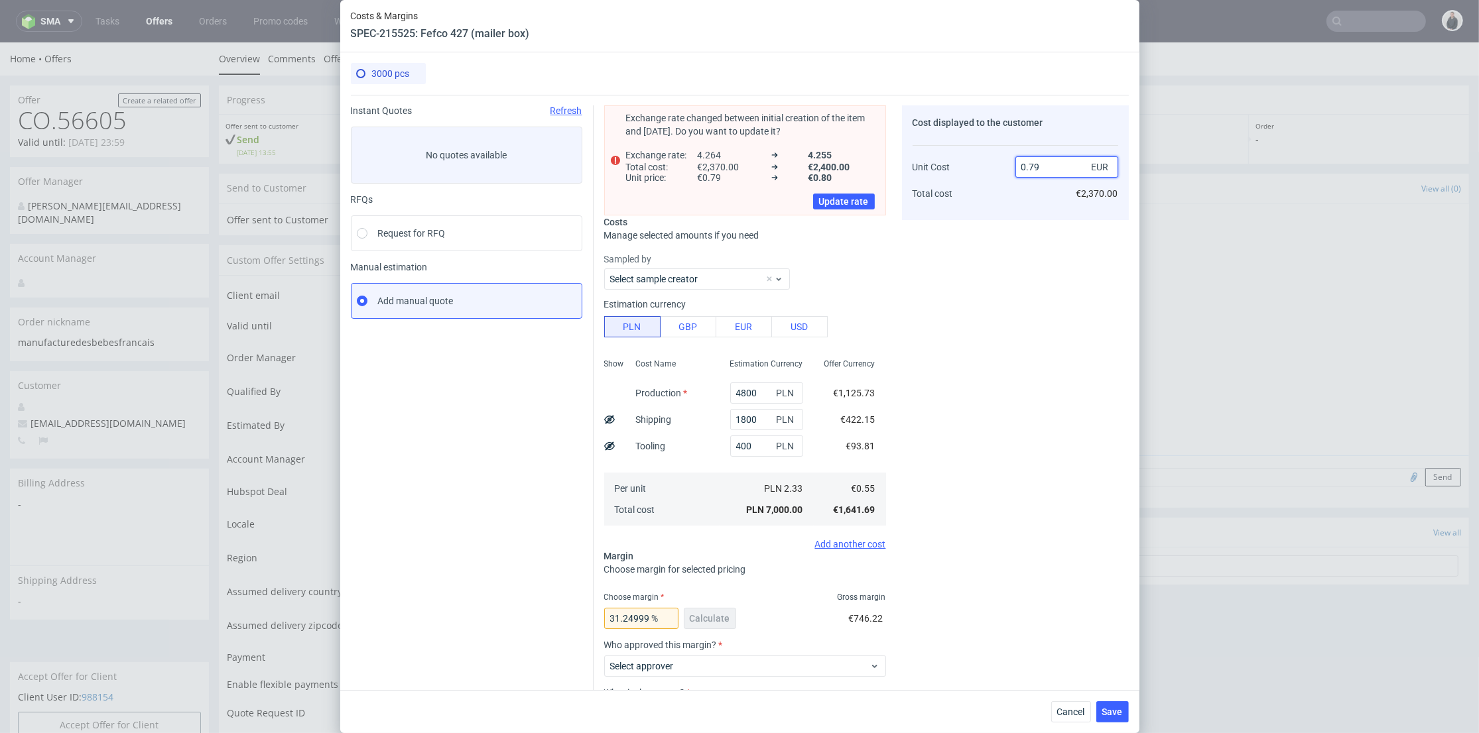
drag, startPoint x: 1028, startPoint y: 164, endPoint x: 1041, endPoint y: 168, distance: 13.4
click at [1041, 168] on input "0.79" at bounding box center [1066, 166] width 103 height 21
type input "0.78"
click at [1021, 212] on div "Cost displayed to the customer Unit Cost Total cost 0.78 EUR €2,370.00" at bounding box center [1015, 162] width 227 height 115
type input "29.48717948717948"
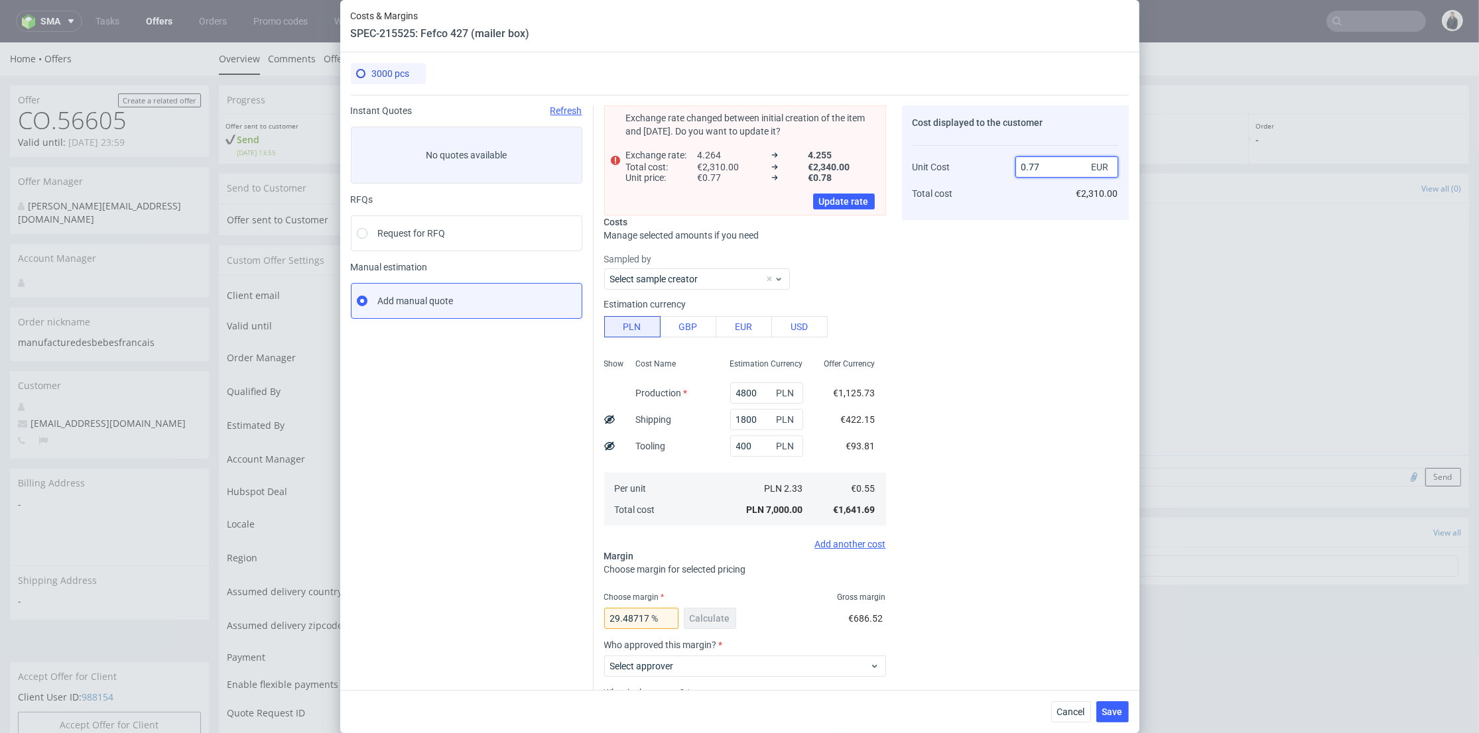
drag, startPoint x: 1028, startPoint y: 166, endPoint x: 1055, endPoint y: 166, distance: 27.2
click at [1055, 166] on input "0.77" at bounding box center [1066, 166] width 103 height 21
type input "0.79"
type input "30.37974683544303"
click at [1038, 168] on input "0.78" at bounding box center [1066, 166] width 103 height 21
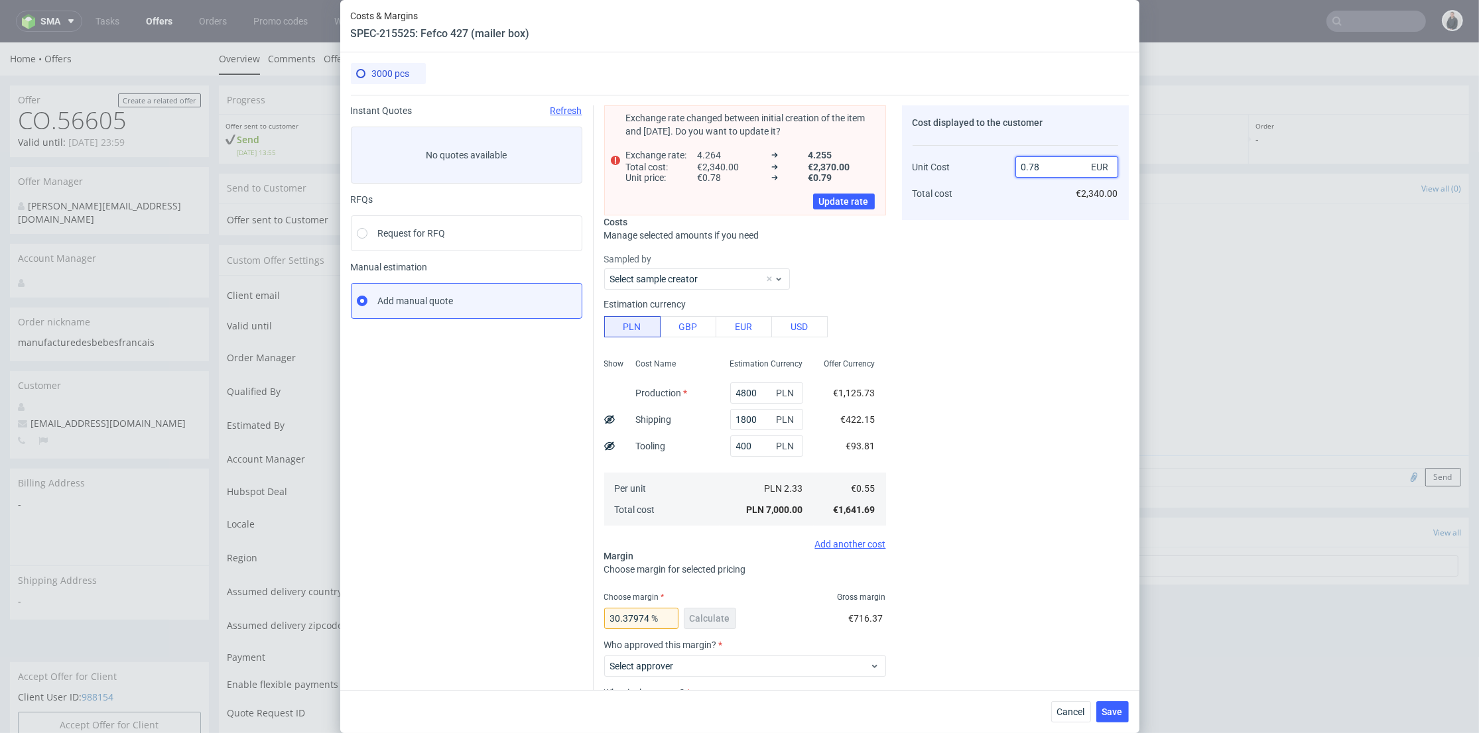
drag, startPoint x: 1024, startPoint y: 165, endPoint x: 1042, endPoint y: 165, distance: 18.6
click at [1042, 165] on input "0.78" at bounding box center [1066, 166] width 103 height 21
type input "0.8"
click at [1027, 230] on div "Cost displayed to the customer Unit Cost Total cost 0.8 EUR €2,340.00" at bounding box center [1015, 450] width 227 height 691
type input "31.24999999999999"
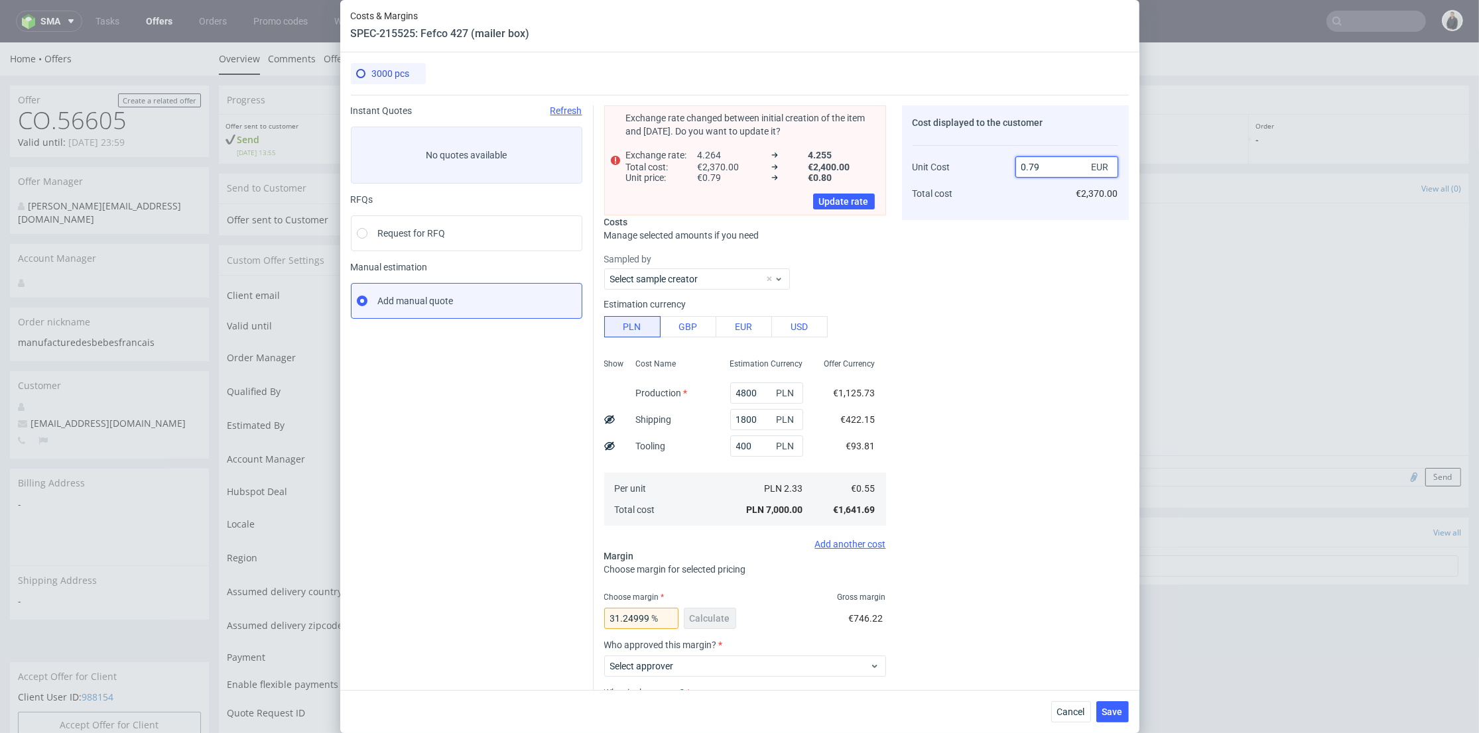
click at [1037, 168] on input "0.79" at bounding box center [1066, 166] width 103 height 21
drag, startPoint x: 1023, startPoint y: 168, endPoint x: 1036, endPoint y: 168, distance: 12.6
click at [1036, 168] on input "0.79" at bounding box center [1066, 166] width 103 height 21
type input "0.81"
type input "32.09876543209876"
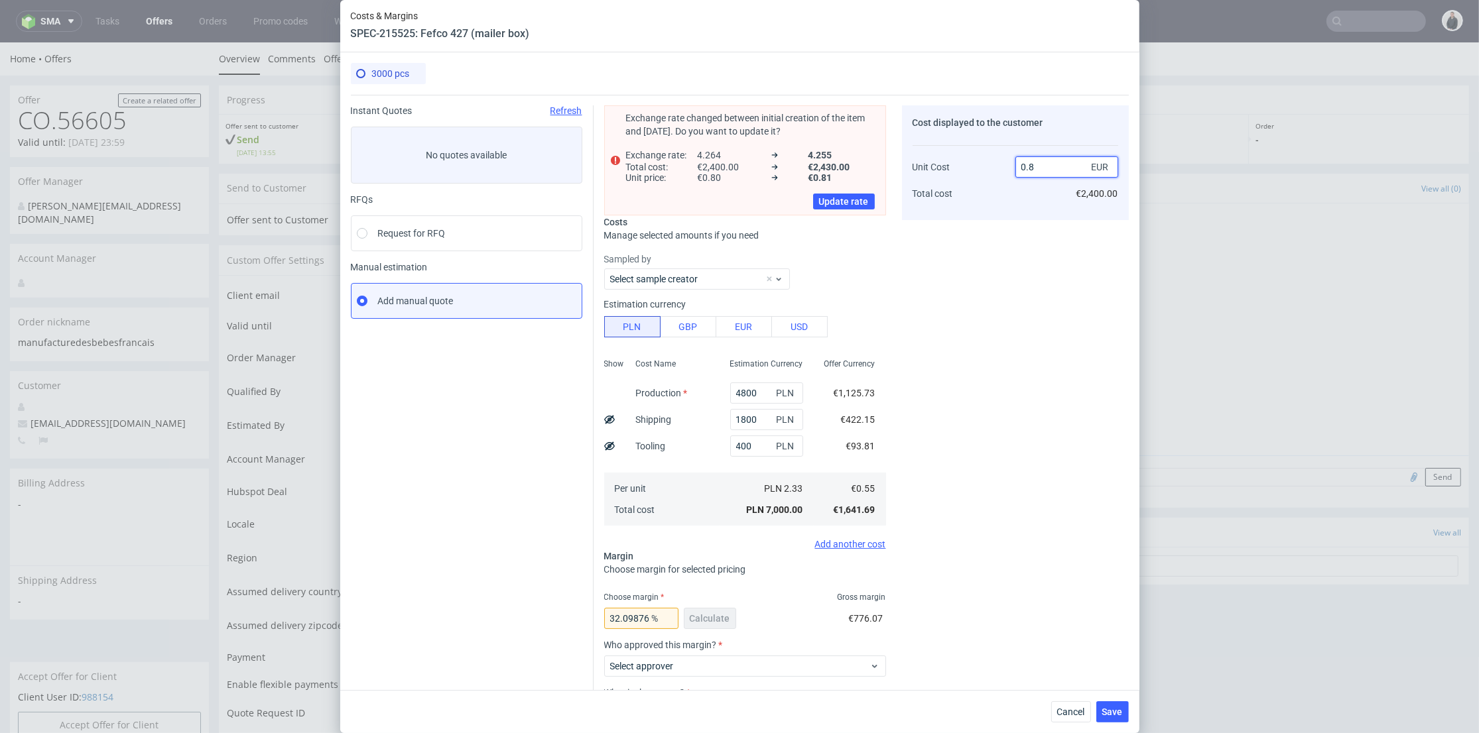
type input "0.8"
click at [1007, 248] on div "Cost displayed to the customer Unit Cost Total cost 0.8 EUR €2,400.00" at bounding box center [1015, 450] width 227 height 691
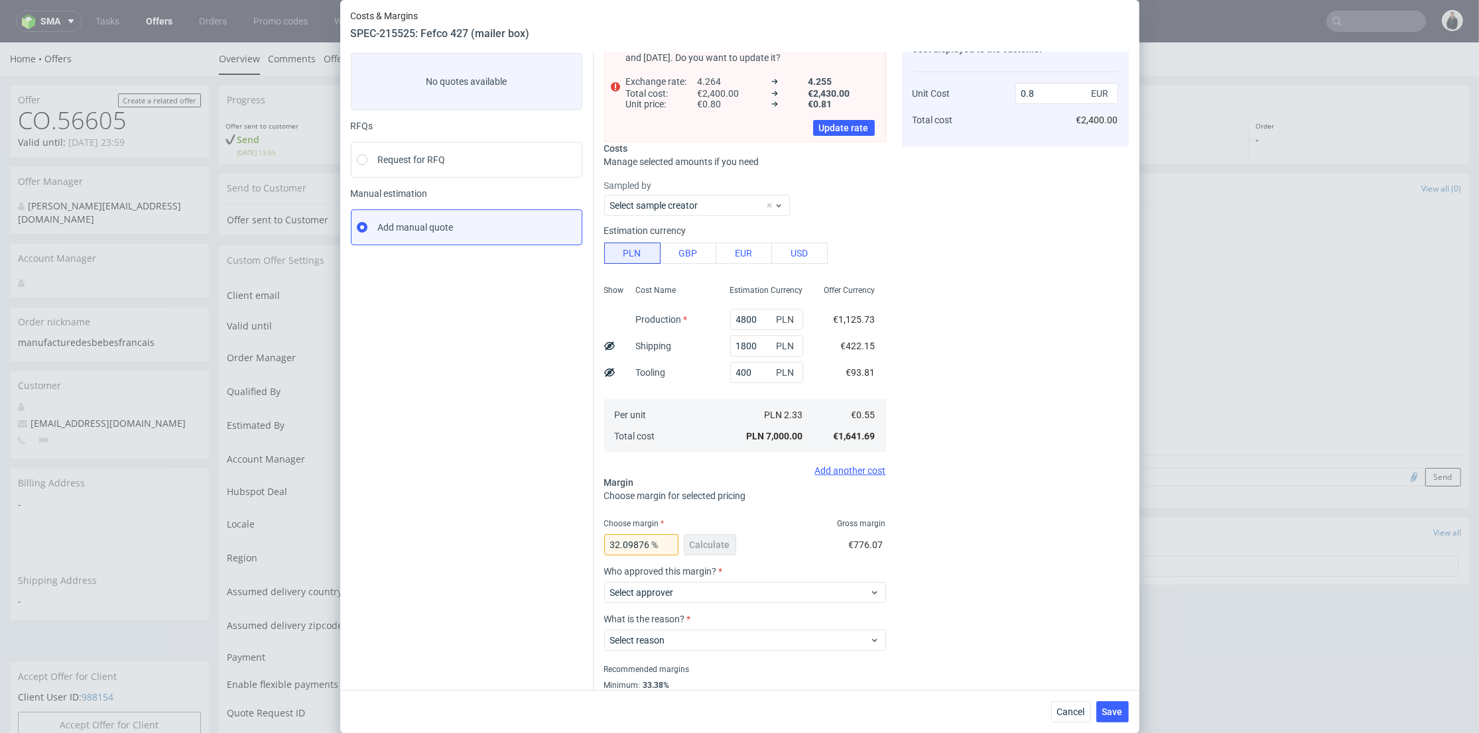
scroll to position [117, 0]
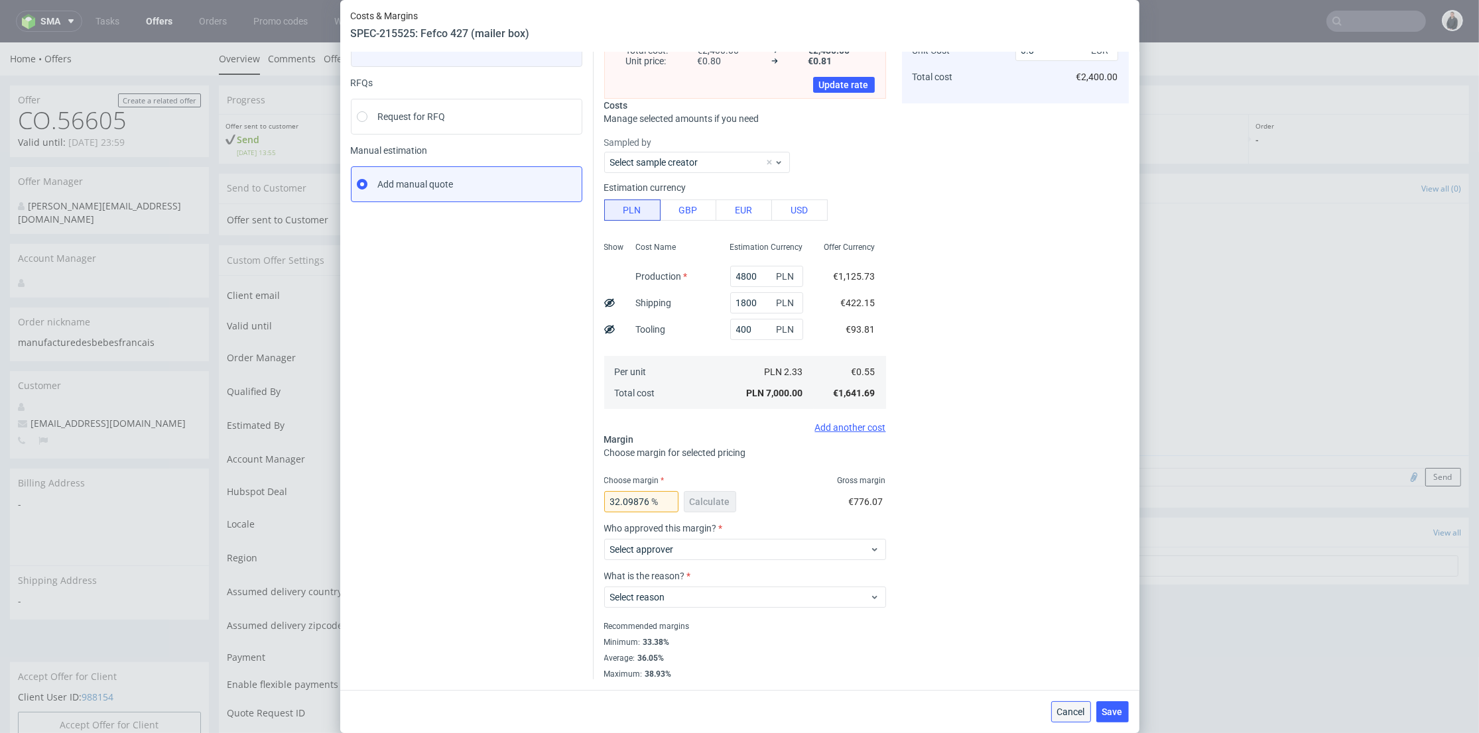
click at [1081, 703] on button "Cancel" at bounding box center [1071, 711] width 40 height 21
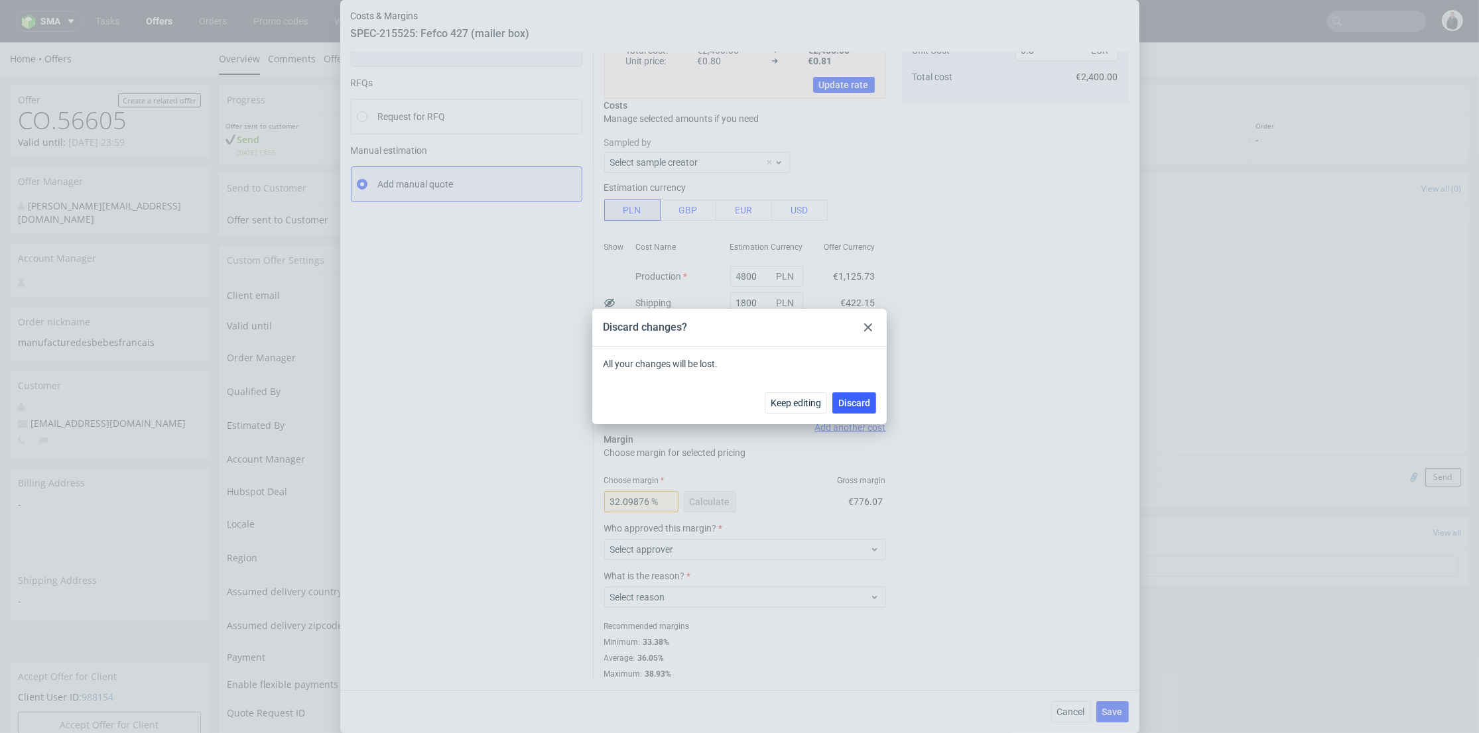
click at [869, 324] on icon at bounding box center [868, 328] width 8 height 8
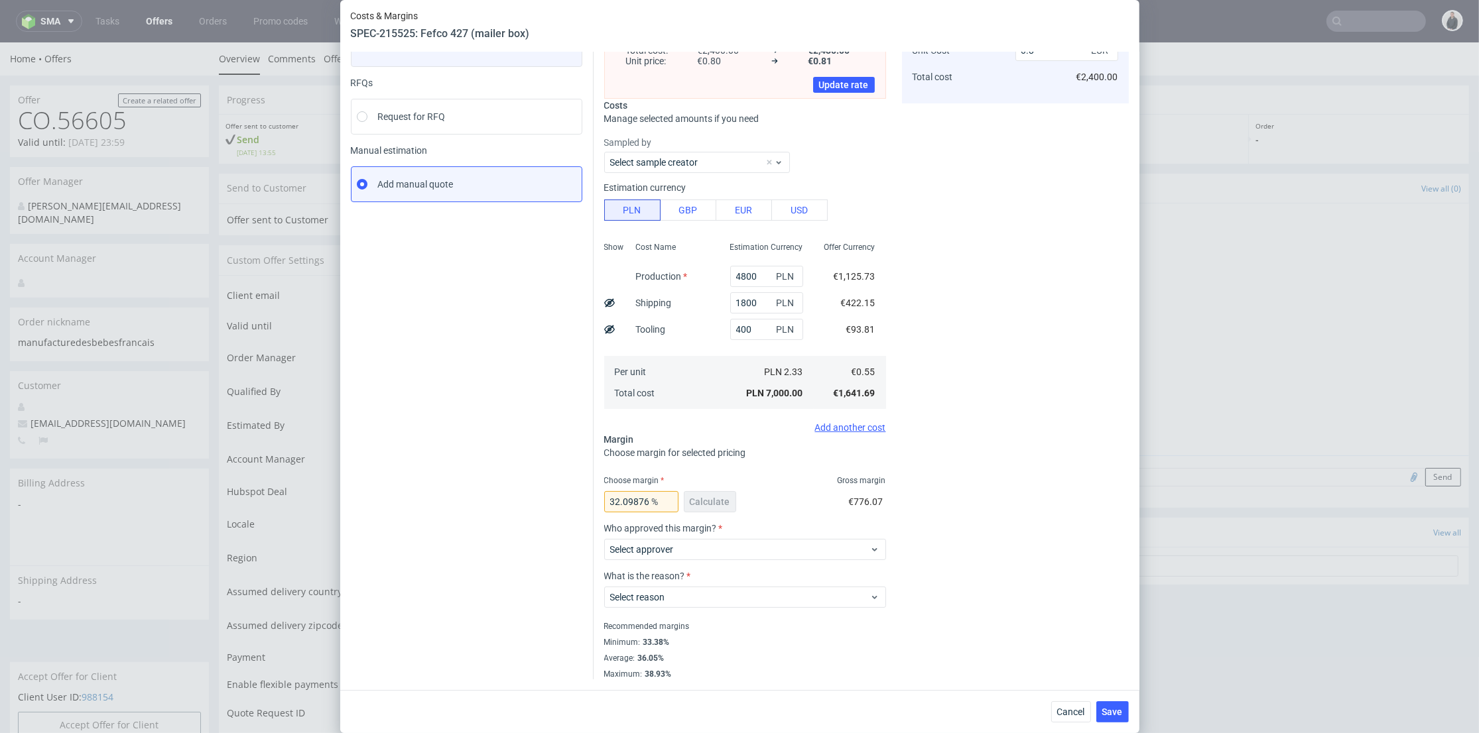
scroll to position [0, 0]
